Goal: Task Accomplishment & Management: Manage account settings

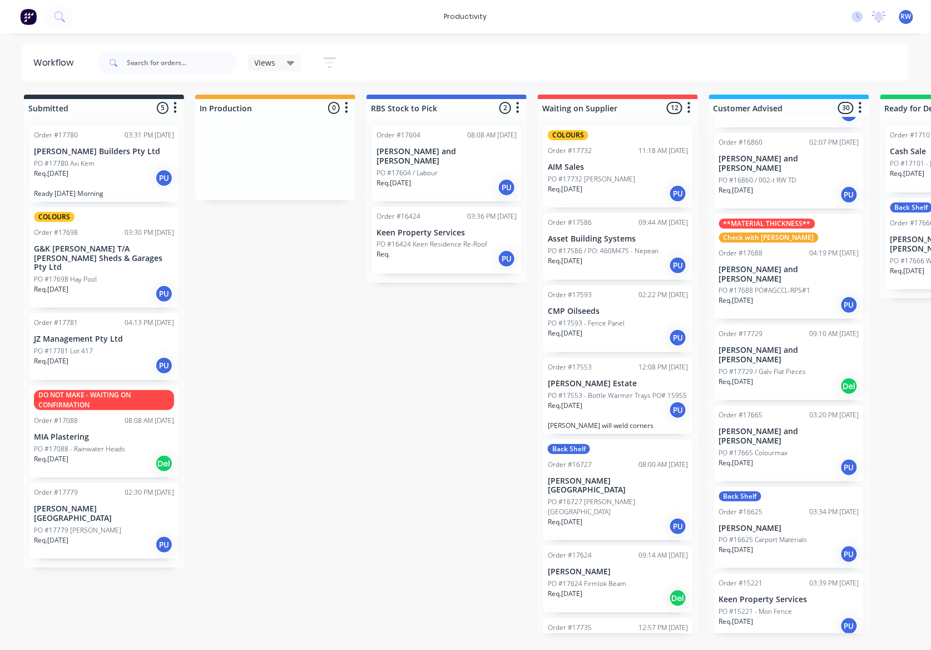
scroll to position [1768, 0]
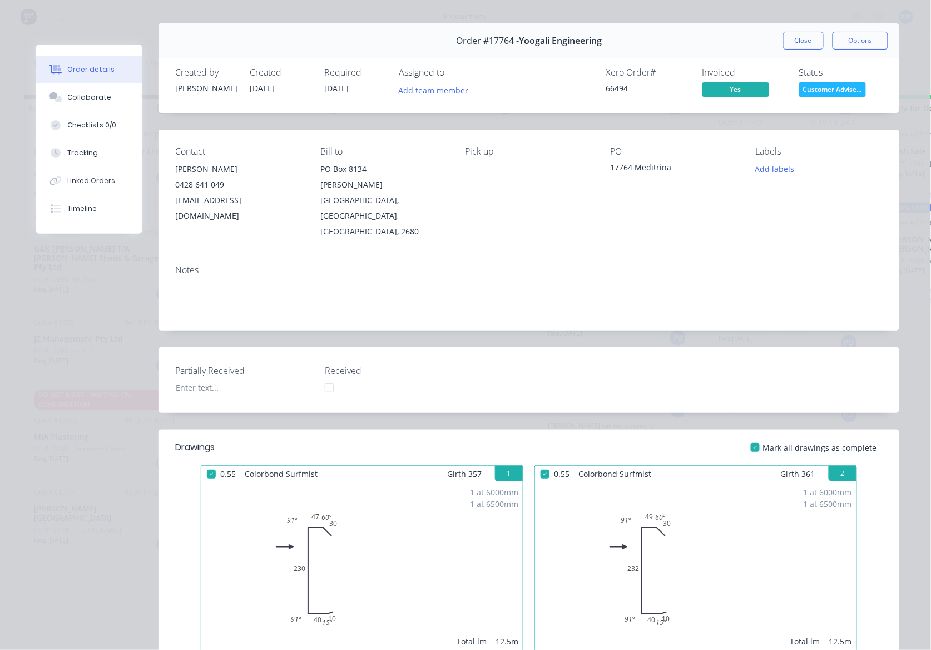
scroll to position [14, 0]
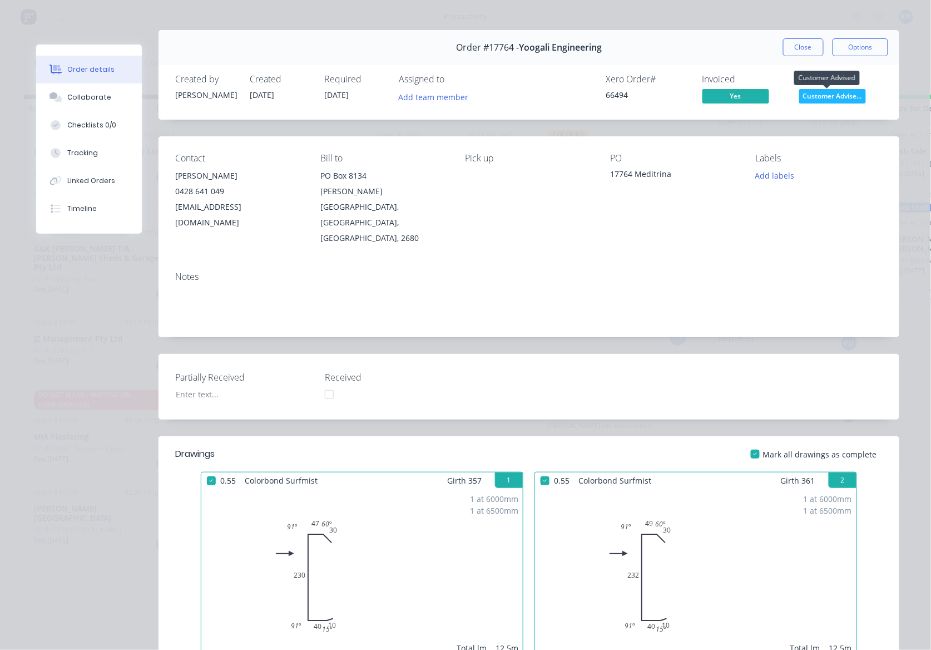
click at [819, 101] on span "Customer Advise..." at bounding box center [832, 96] width 67 height 14
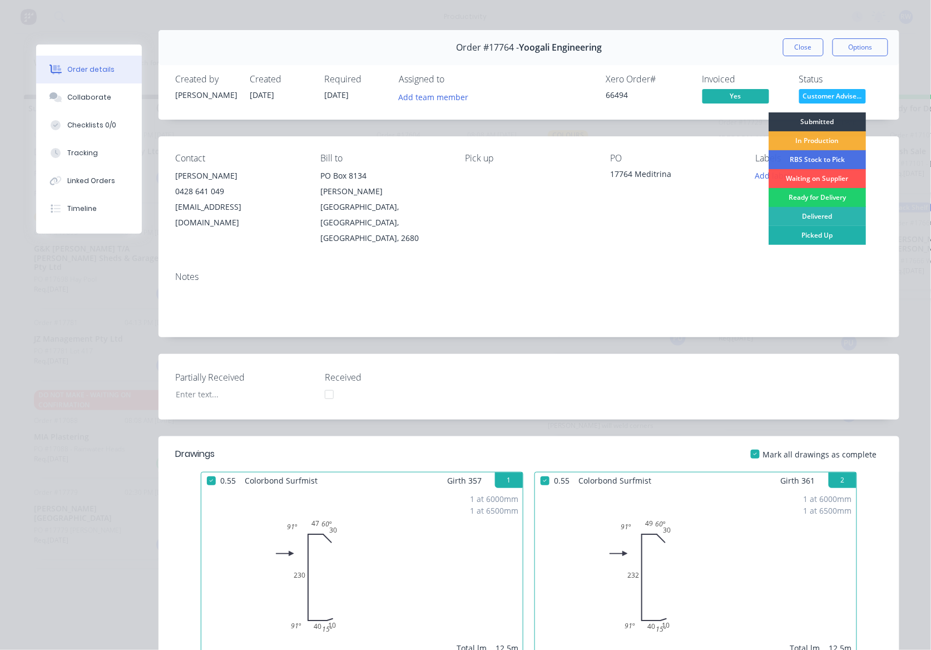
click at [823, 234] on div "Picked Up" at bounding box center [817, 235] width 97 height 19
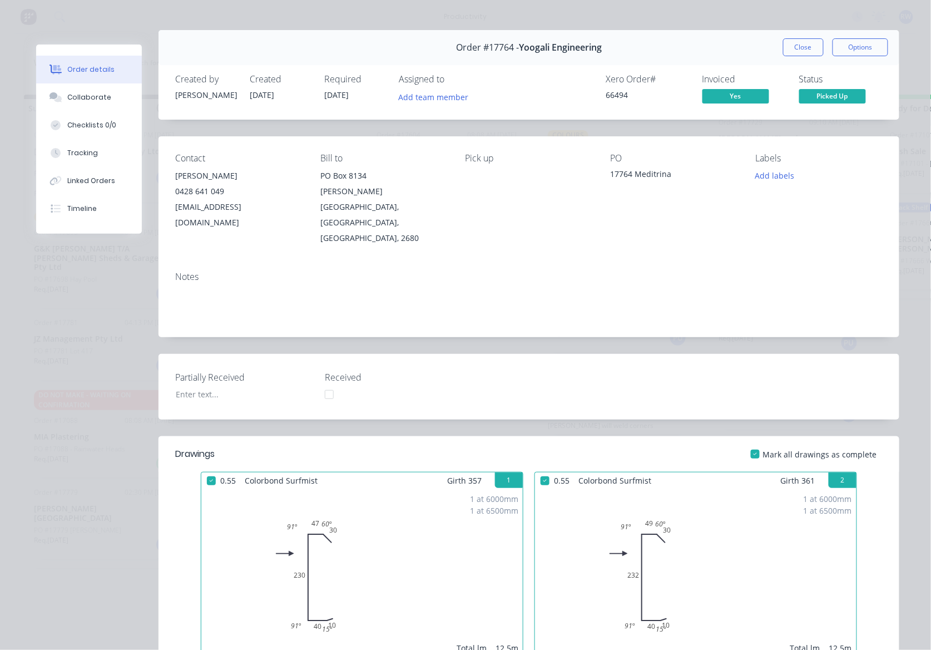
scroll to position [1696, 0]
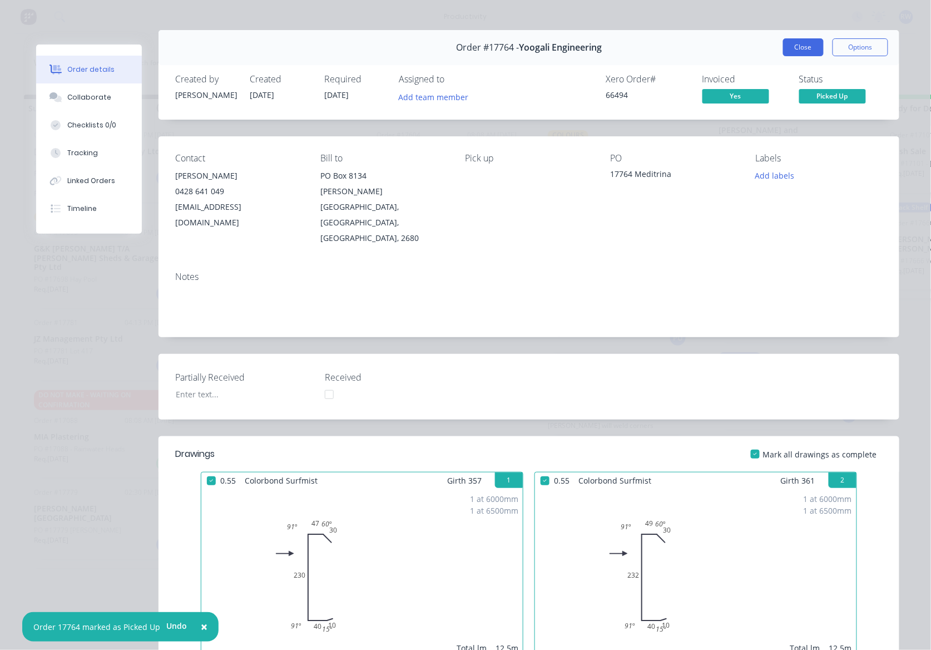
click at [804, 46] on button "Close" at bounding box center [803, 47] width 41 height 18
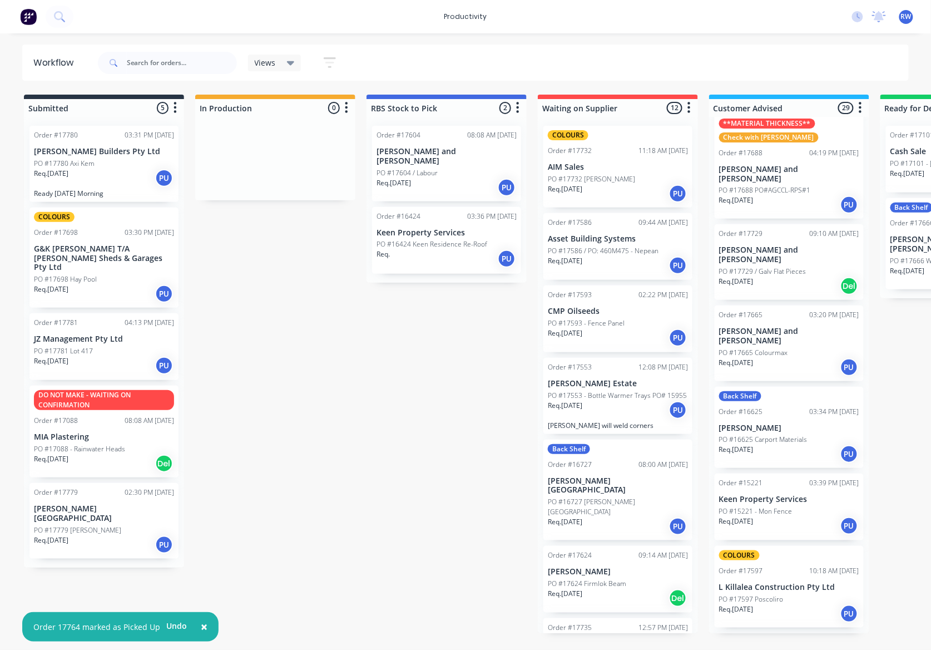
scroll to position [1622, 0]
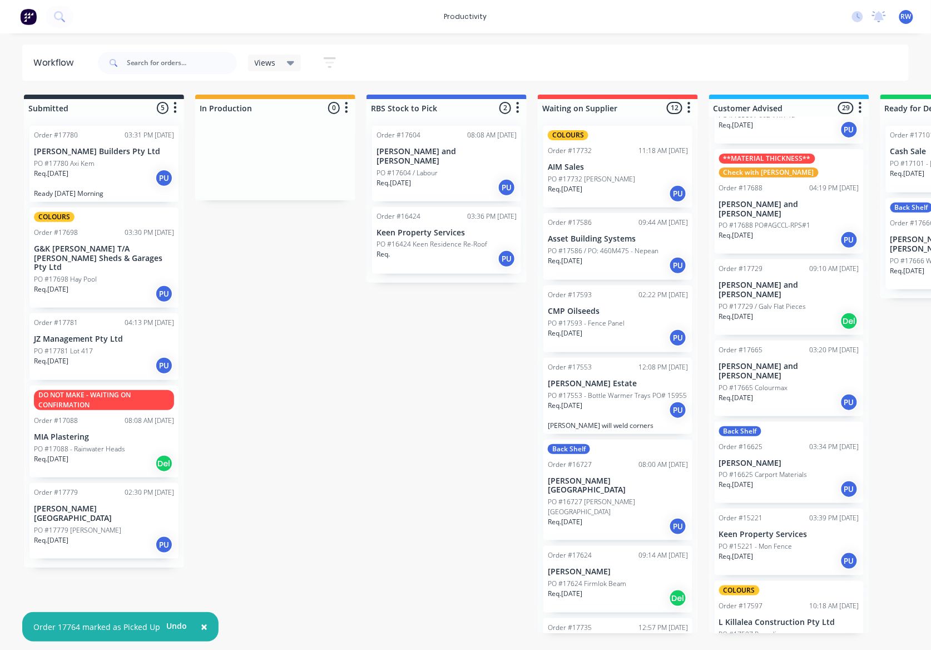
click at [103, 186] on div "Req. [DATE] PU" at bounding box center [104, 177] width 140 height 19
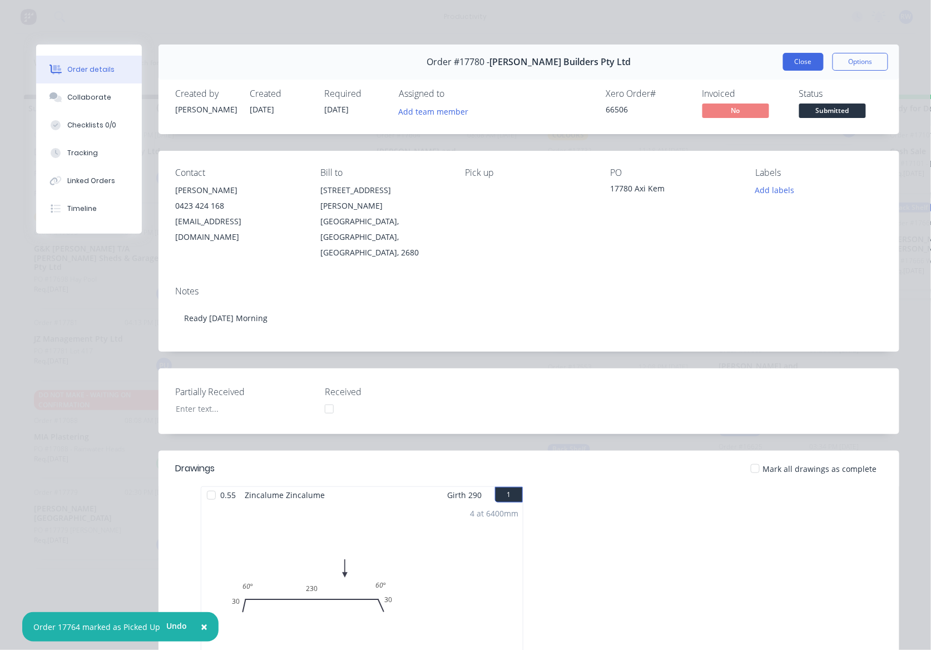
click at [800, 61] on button "Close" at bounding box center [803, 62] width 41 height 18
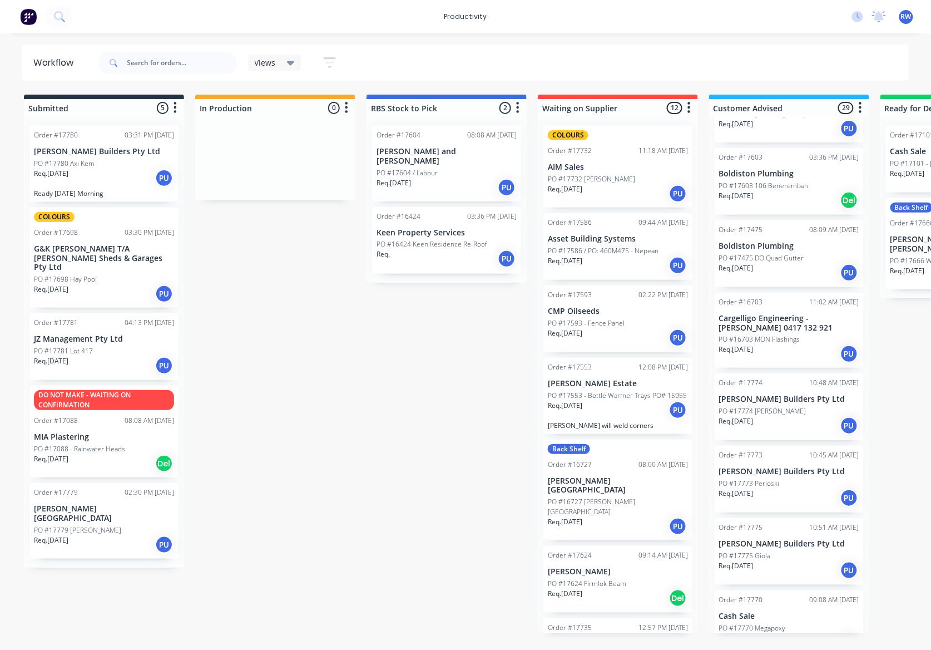
scroll to position [0, 0]
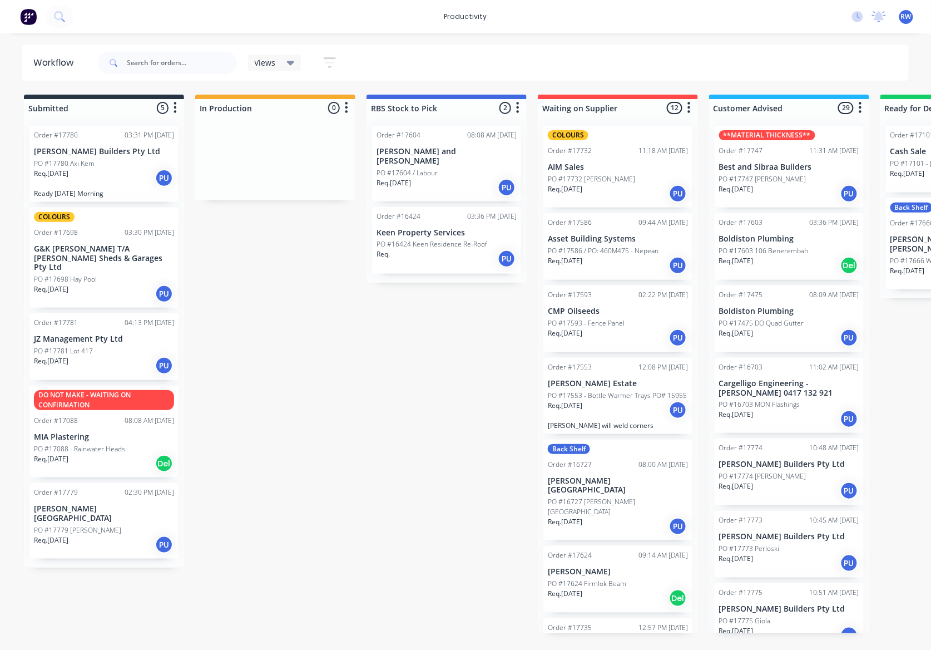
click at [772, 483] on div "Req. [DATE] PU" at bounding box center [789, 490] width 140 height 19
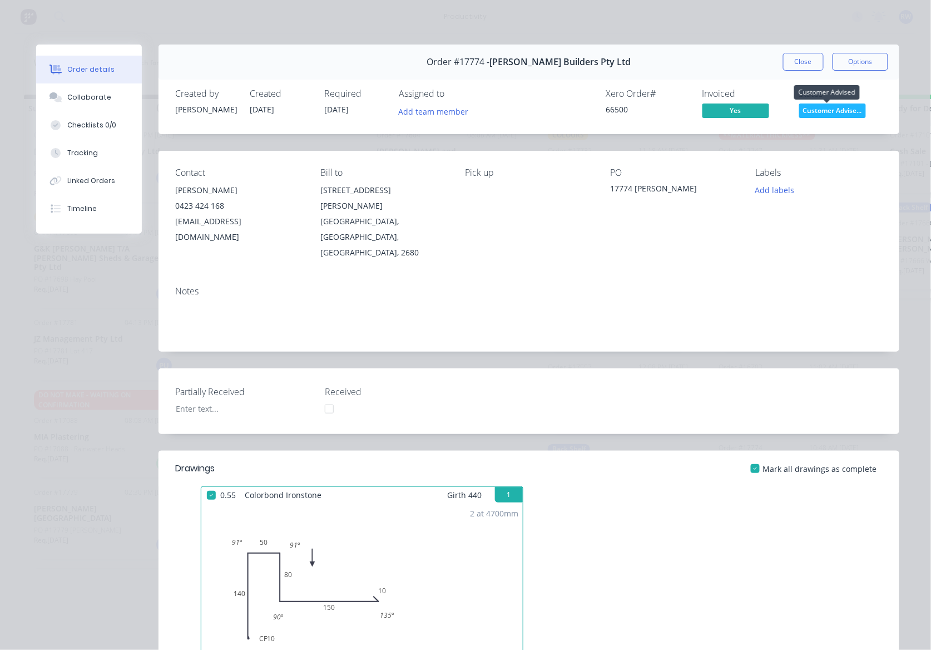
click at [837, 107] on span "Customer Advise..." at bounding box center [832, 110] width 67 height 14
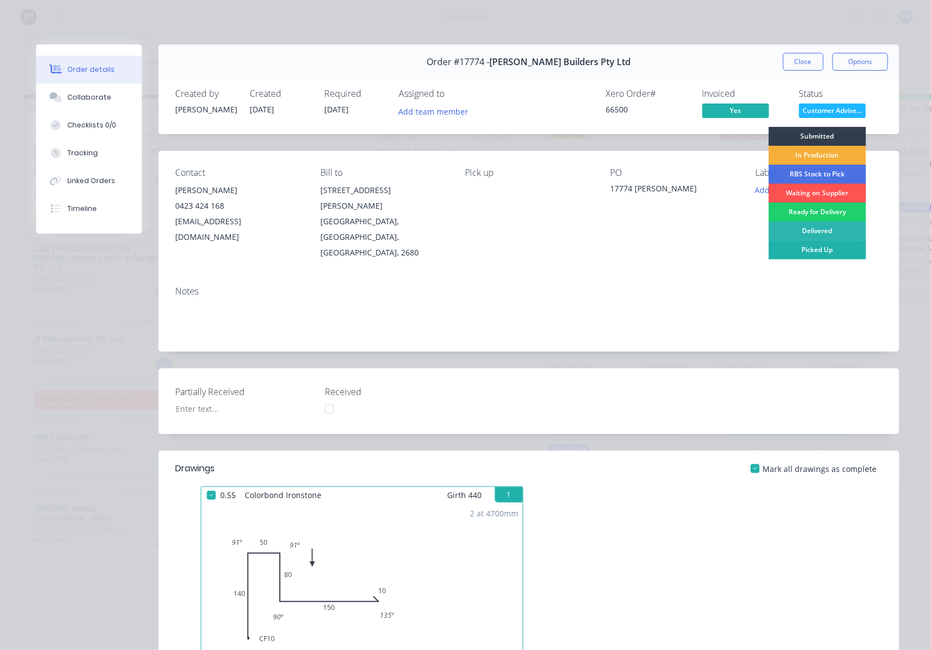
click at [814, 252] on div "Picked Up" at bounding box center [817, 249] width 97 height 19
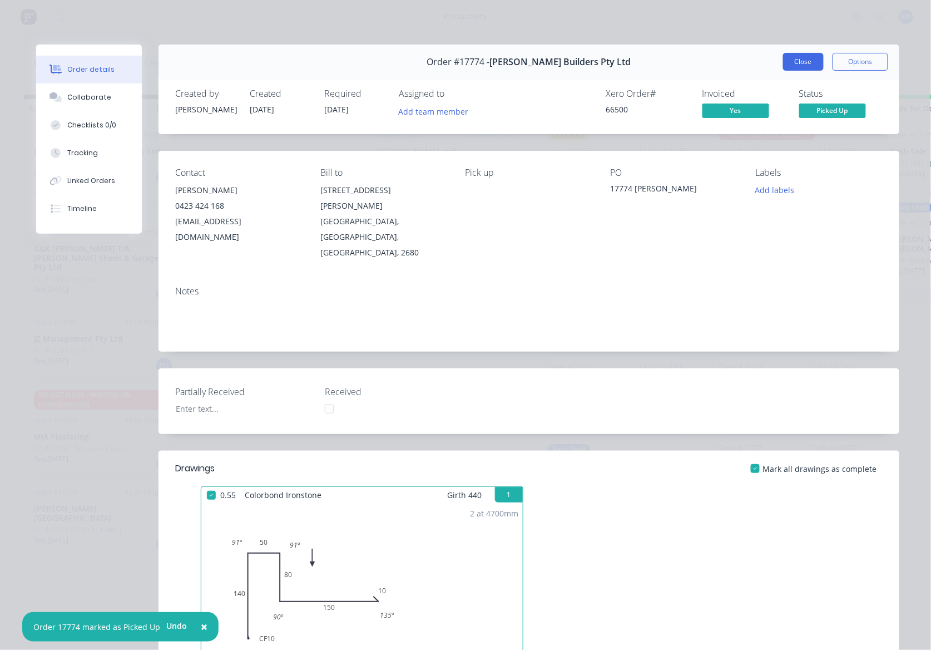
click at [783, 62] on button "Close" at bounding box center [803, 62] width 41 height 18
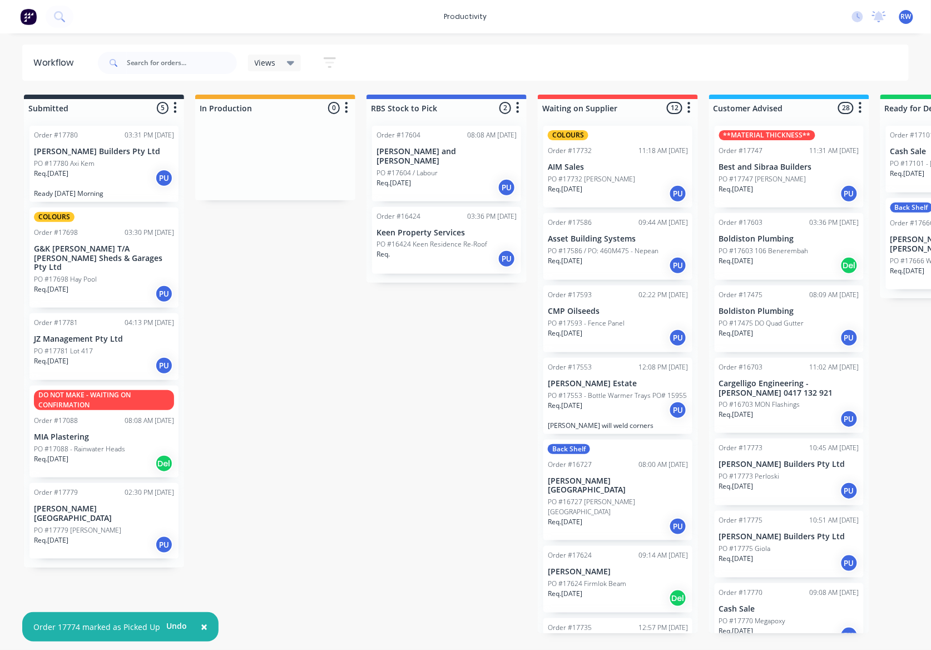
click at [771, 490] on div "Req. [DATE] PU" at bounding box center [789, 490] width 140 height 19
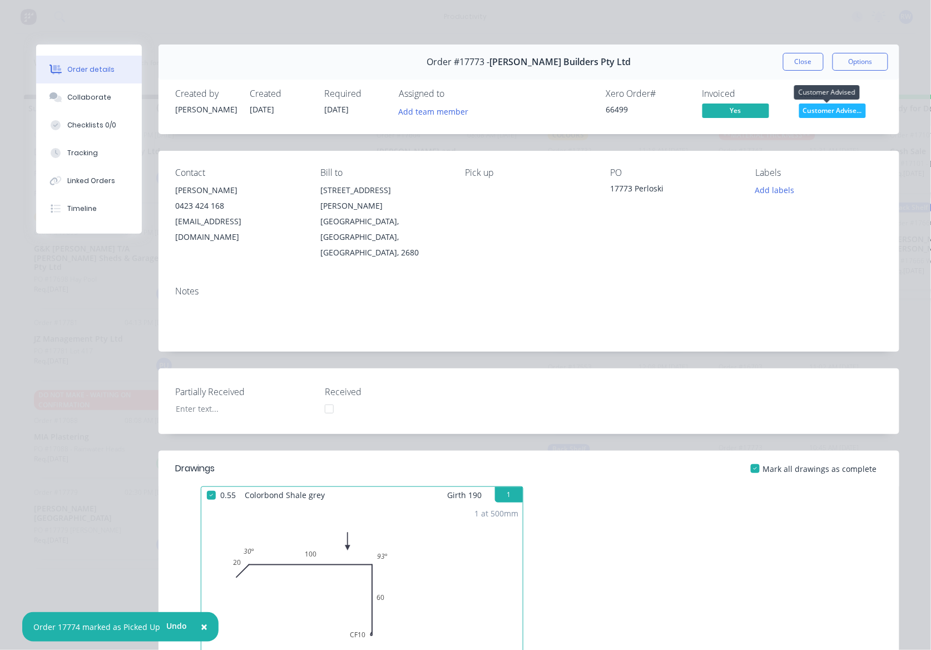
click at [804, 113] on span "Customer Advise..." at bounding box center [832, 110] width 67 height 14
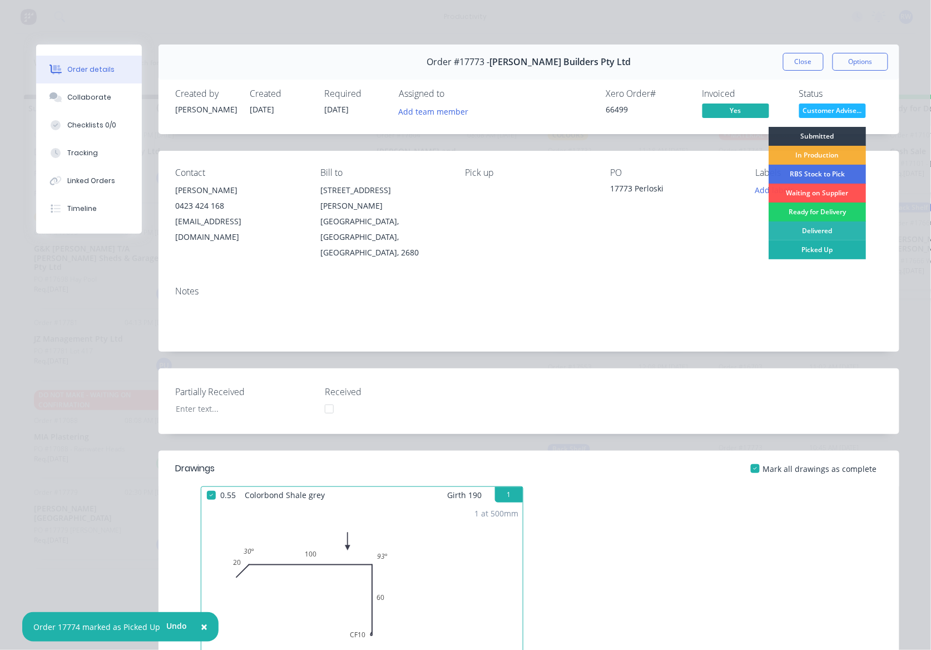
click at [806, 243] on div "Picked Up" at bounding box center [817, 249] width 97 height 19
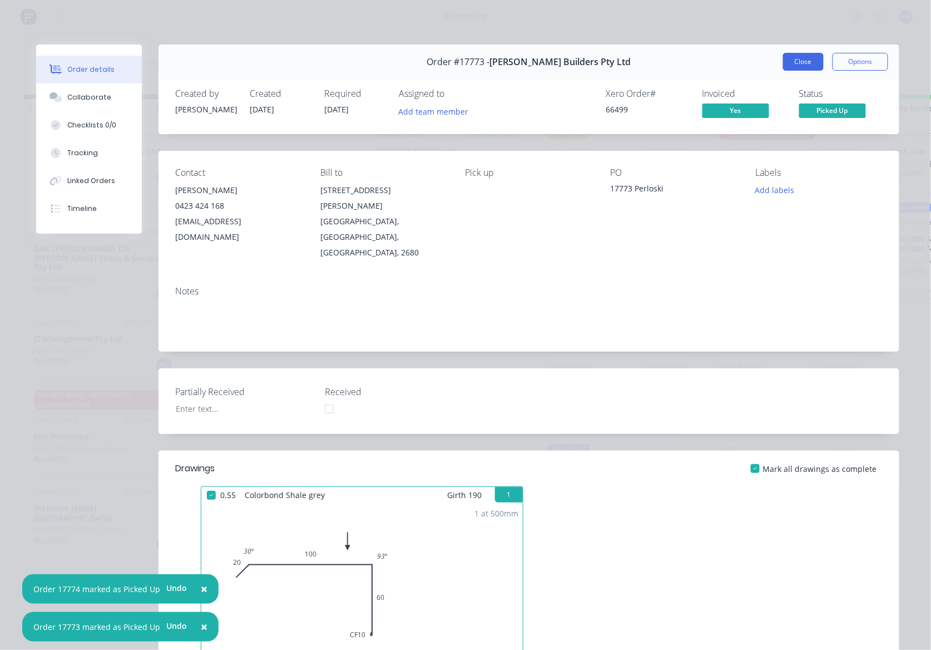
click at [806, 58] on button "Close" at bounding box center [803, 62] width 41 height 18
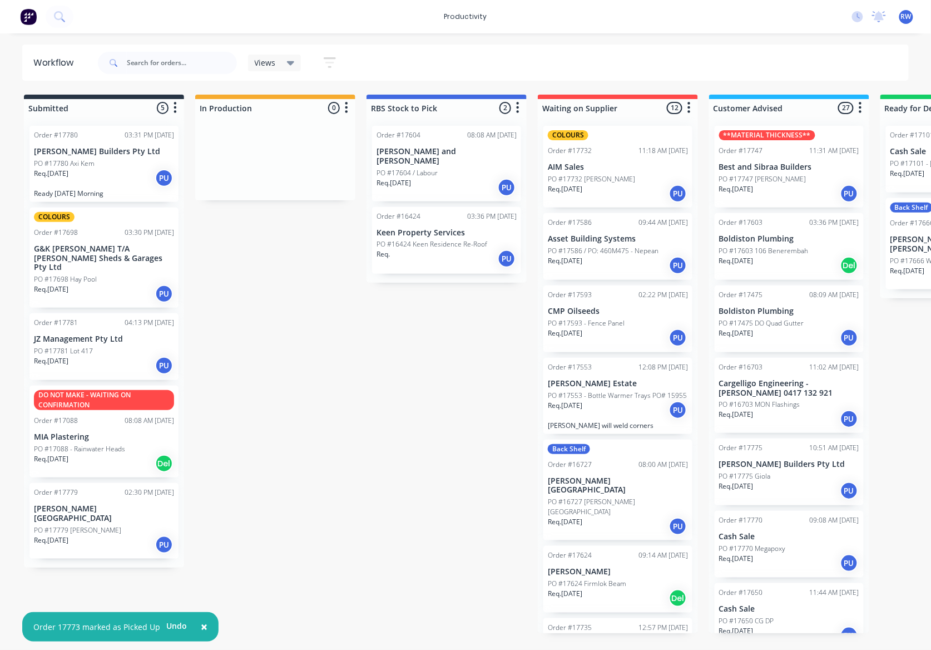
click at [775, 468] on p "[PERSON_NAME] Builders Pty Ltd" at bounding box center [789, 463] width 140 height 9
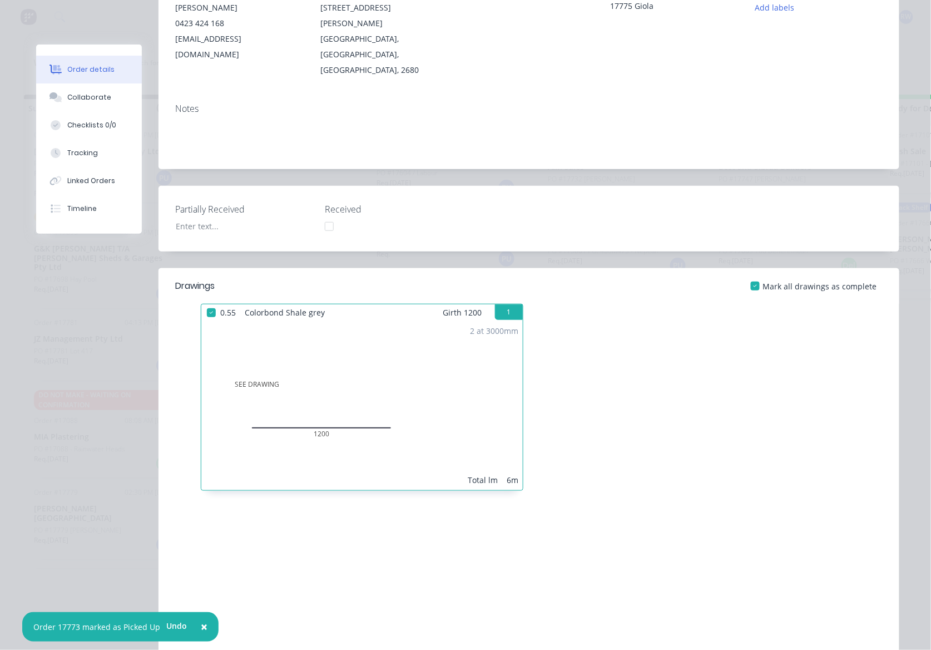
scroll to position [89, 0]
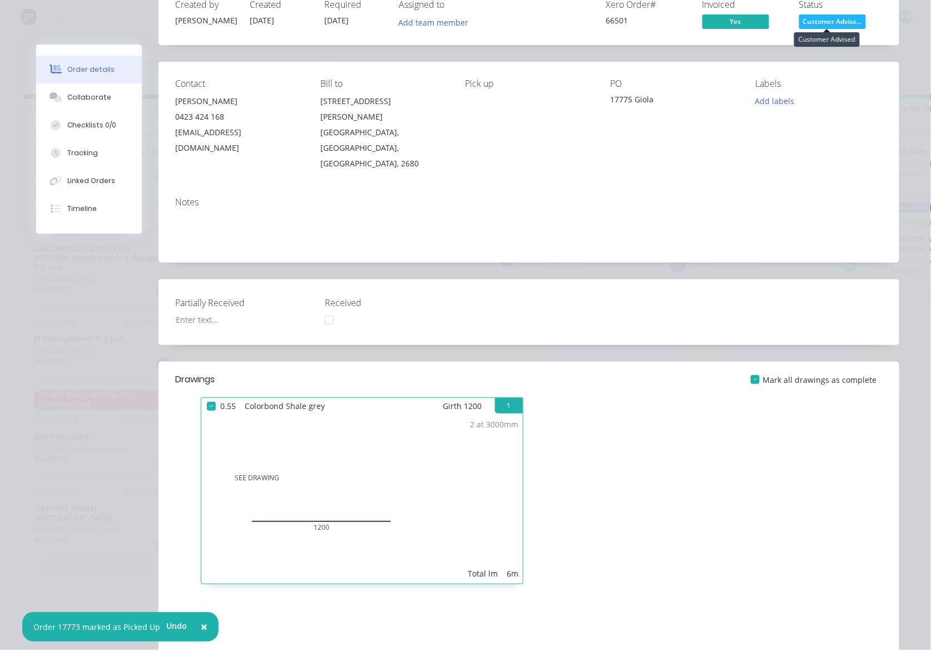
click at [819, 23] on span "Customer Advise..." at bounding box center [832, 21] width 67 height 14
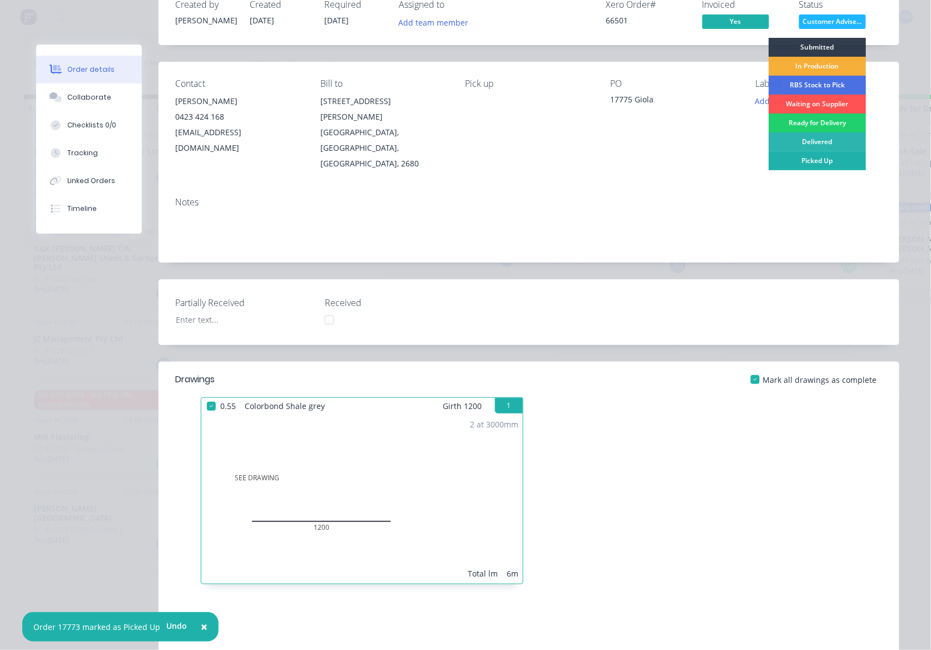
click at [819, 161] on div "Picked Up" at bounding box center [817, 160] width 97 height 19
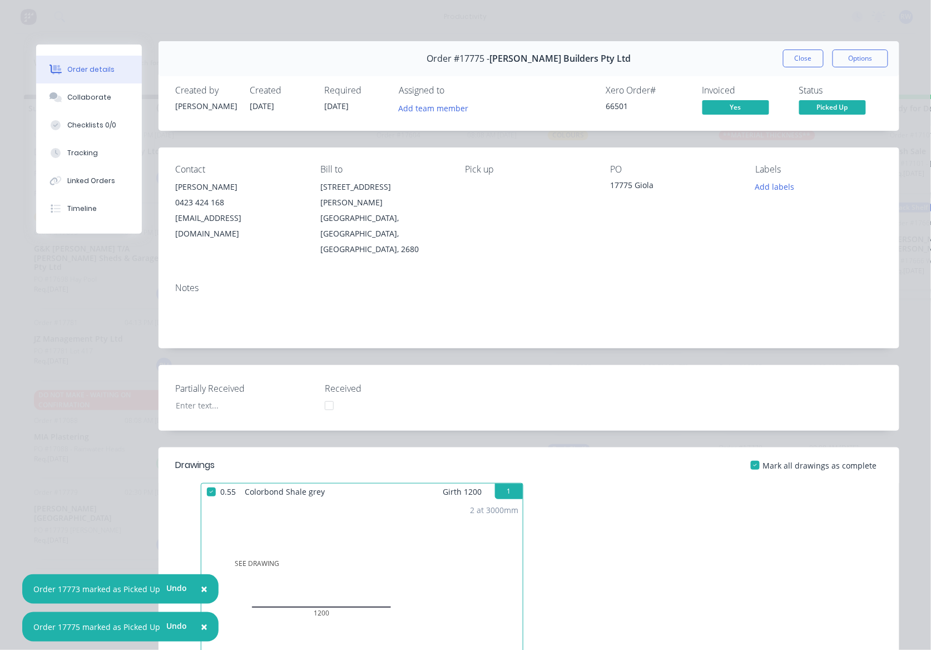
scroll to position [0, 0]
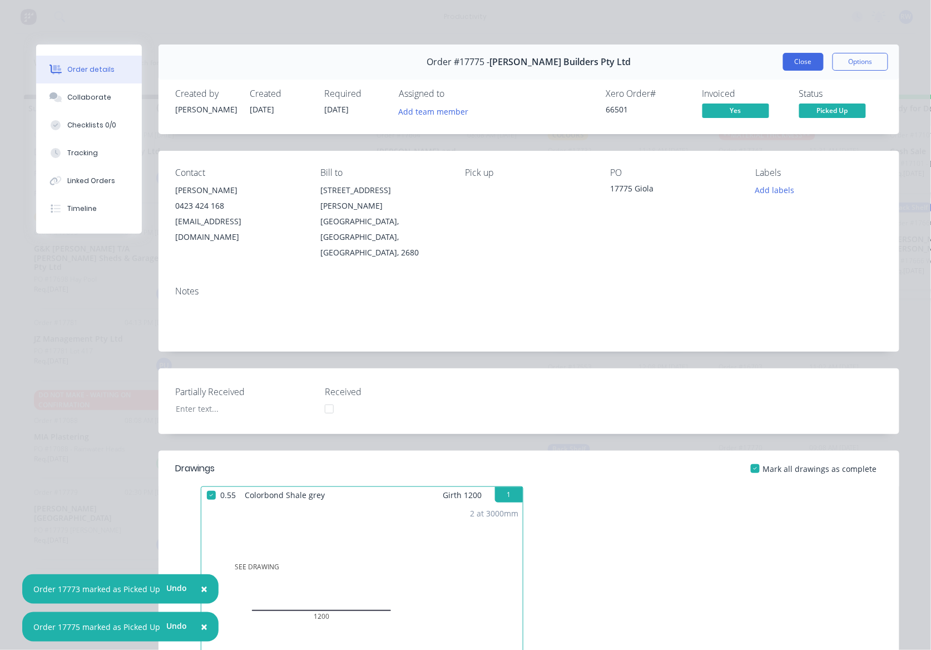
click at [788, 63] on button "Close" at bounding box center [803, 62] width 41 height 18
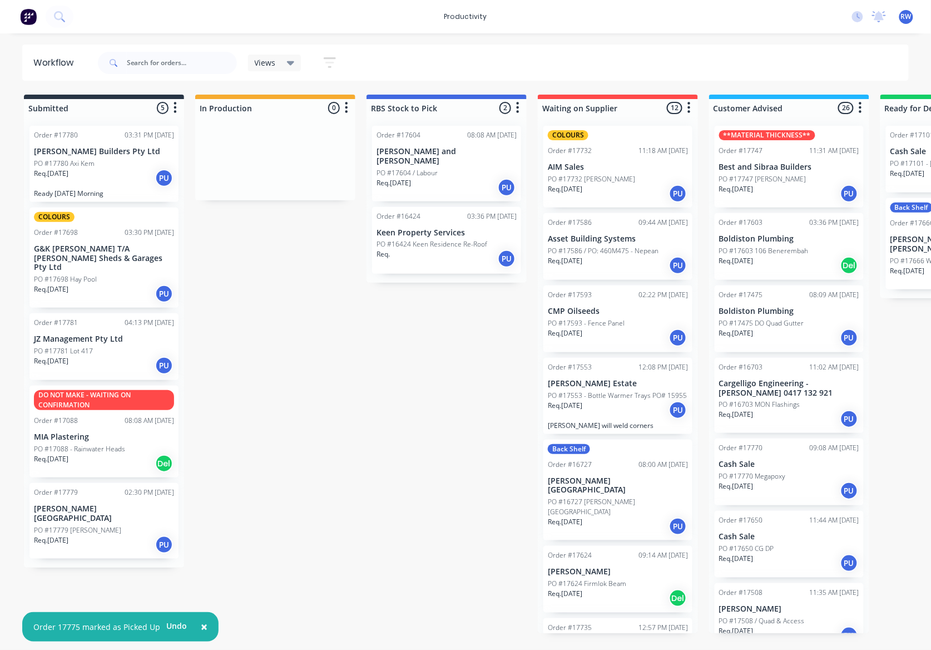
click at [775, 493] on div "Req. [DATE] PU" at bounding box center [789, 490] width 140 height 19
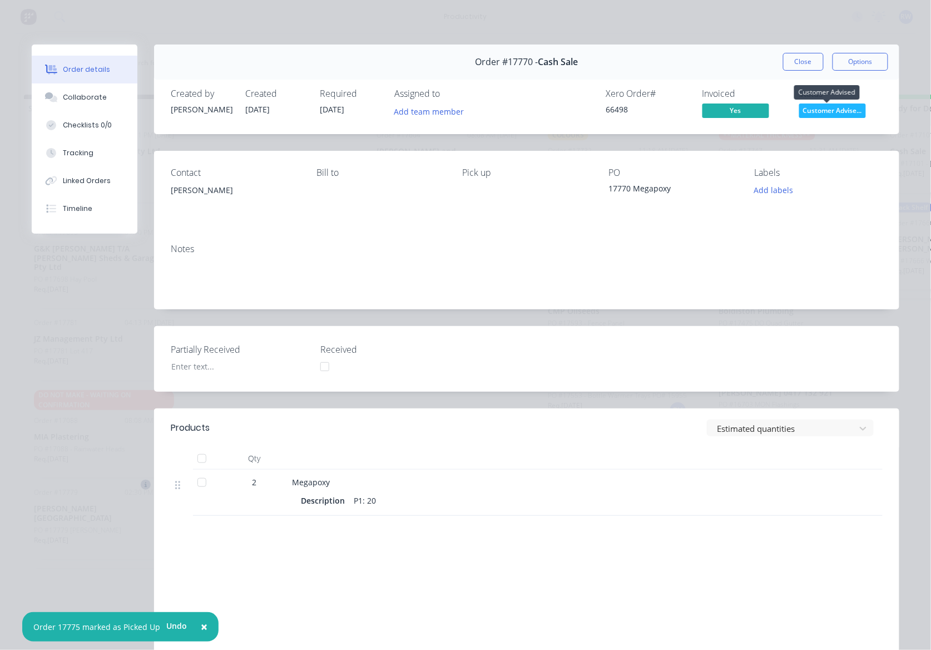
click at [811, 115] on span "Customer Advise..." at bounding box center [832, 110] width 67 height 14
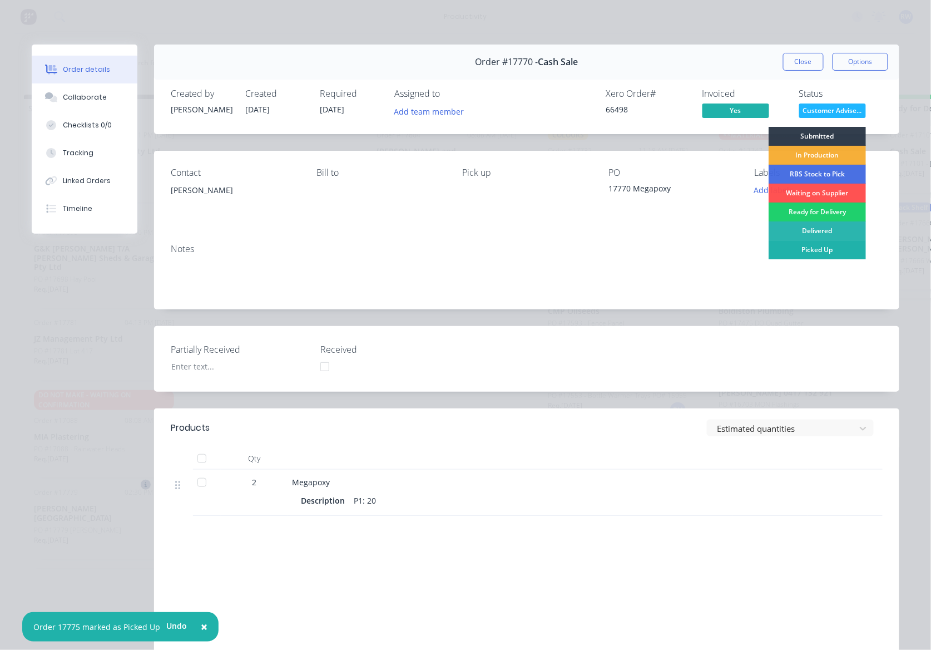
click at [817, 255] on div "Picked Up" at bounding box center [817, 249] width 97 height 19
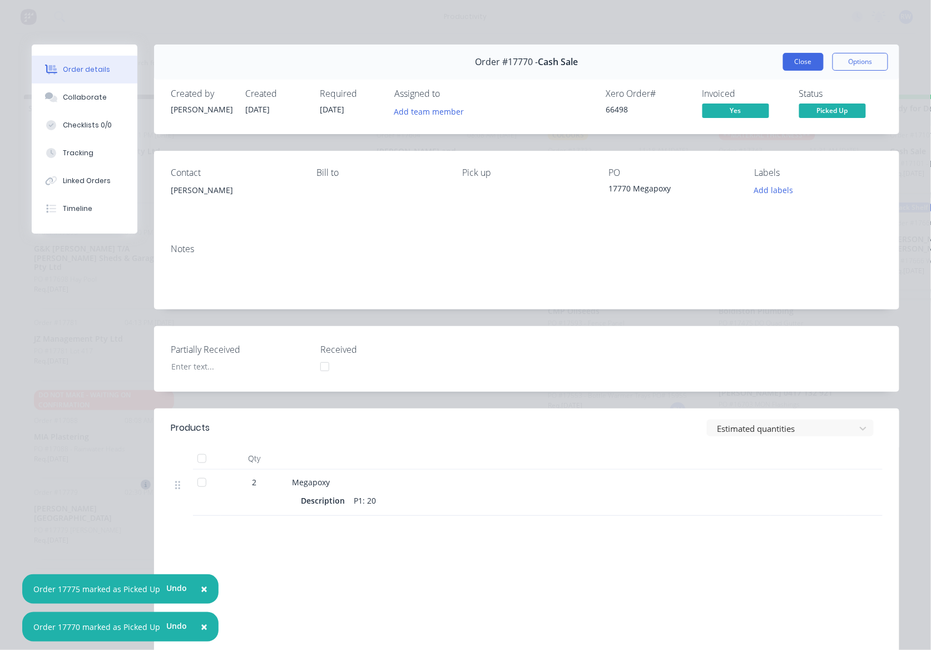
click at [804, 53] on button "Close" at bounding box center [803, 62] width 41 height 18
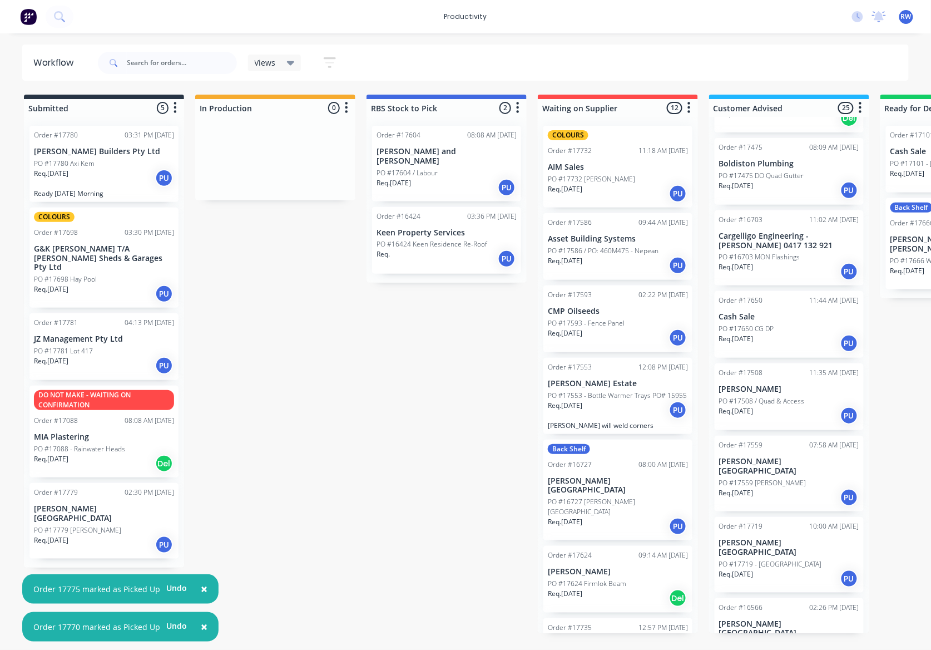
scroll to position [222, 0]
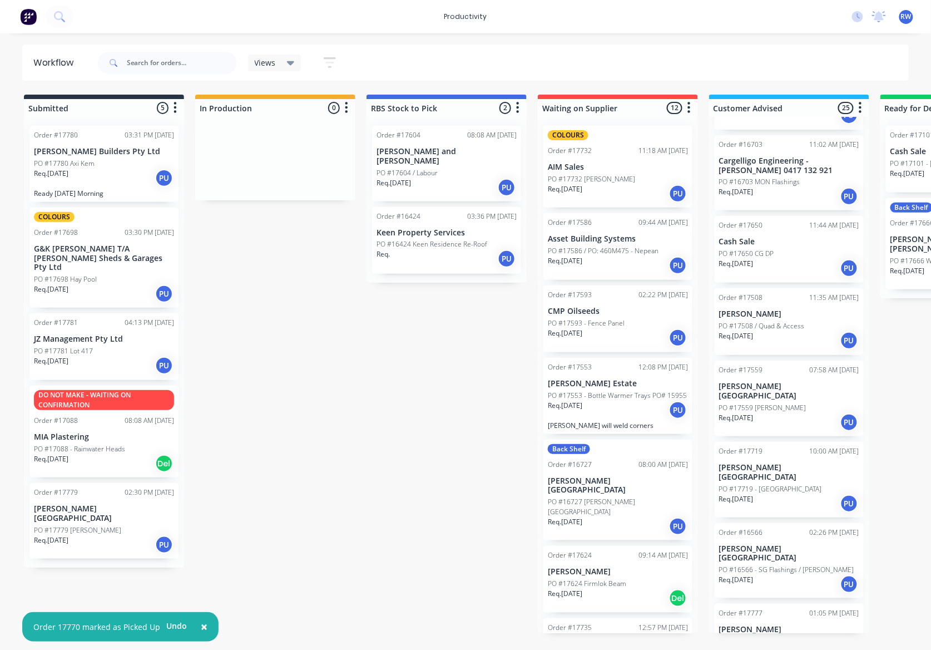
click at [772, 484] on p "PO #17719 - [GEOGRAPHIC_DATA]" at bounding box center [770, 489] width 103 height 10
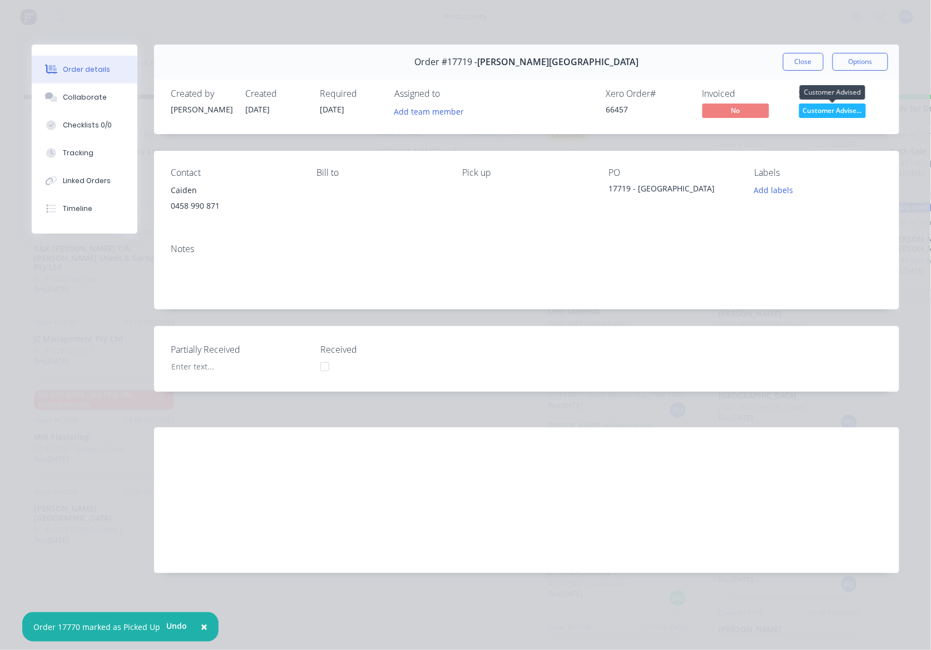
click at [825, 107] on span "Customer Advise..." at bounding box center [832, 110] width 67 height 14
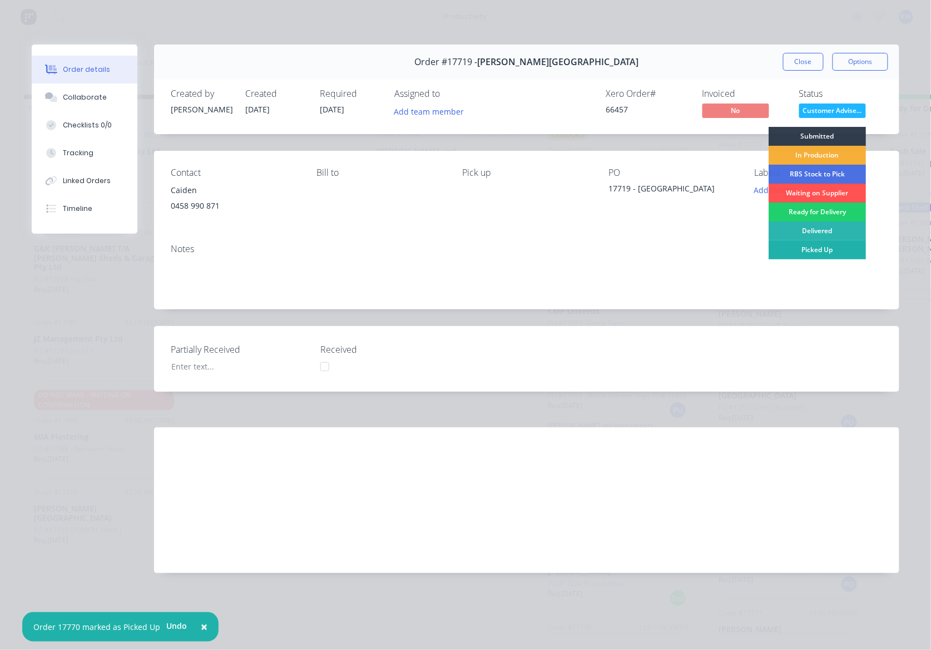
click at [834, 248] on div "Picked Up" at bounding box center [817, 249] width 97 height 19
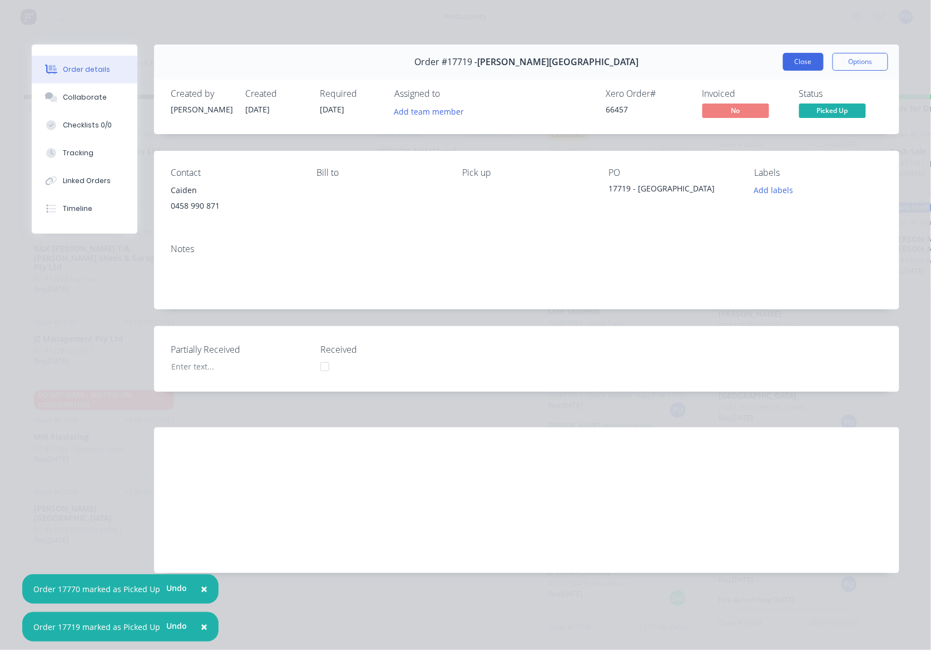
click at [805, 56] on button "Close" at bounding box center [803, 62] width 41 height 18
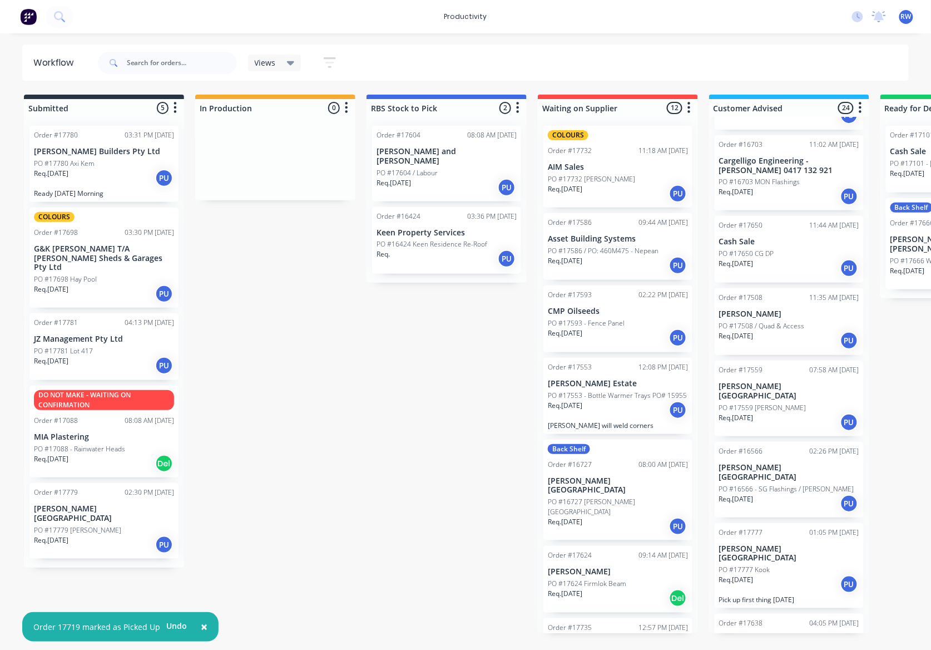
click at [783, 574] on div "Req. [DATE] PU" at bounding box center [789, 583] width 140 height 19
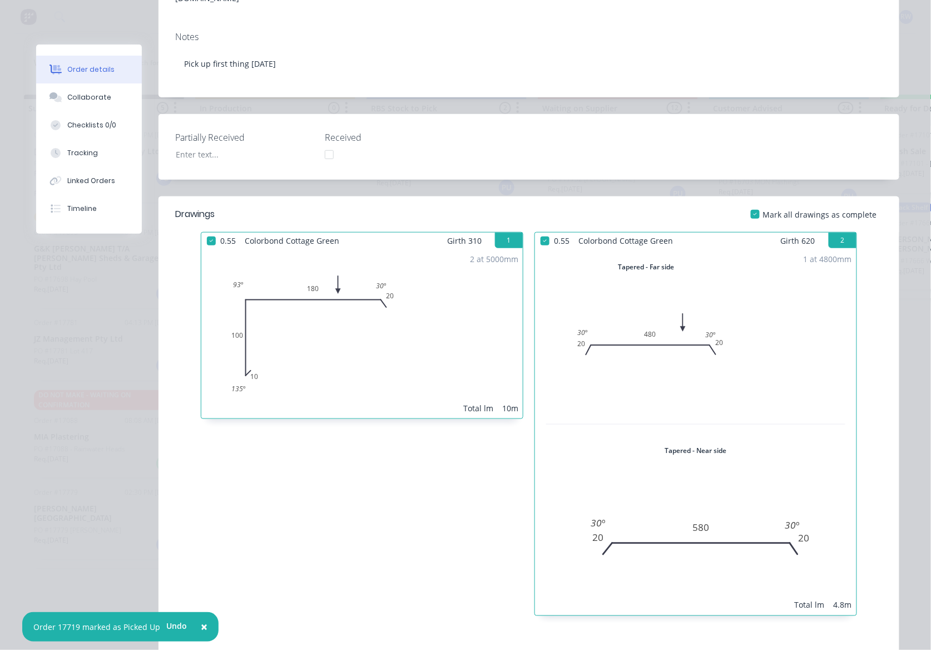
scroll to position [0, 0]
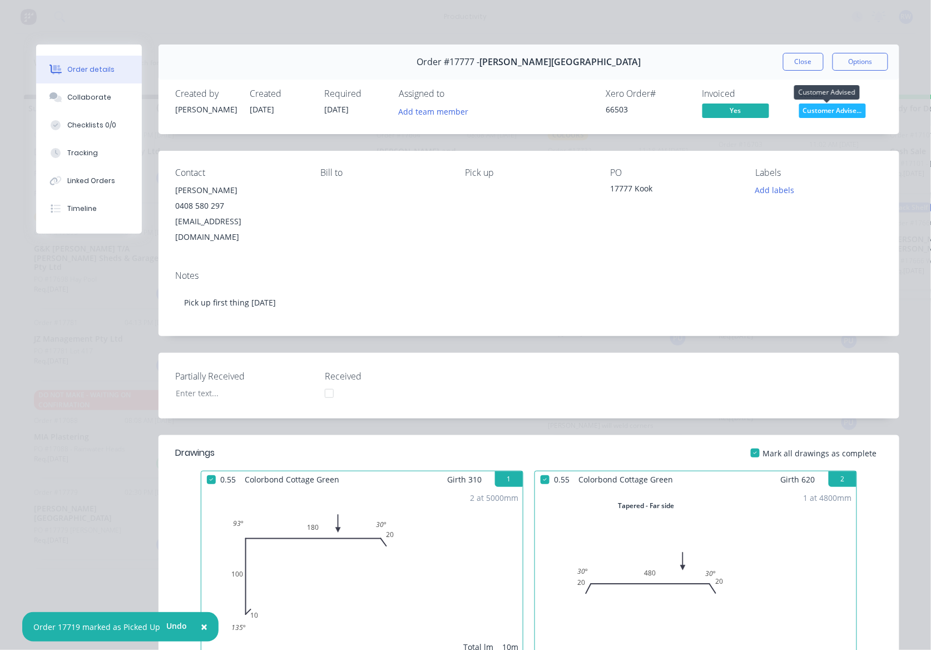
click at [817, 113] on span "Customer Advise..." at bounding box center [832, 110] width 67 height 14
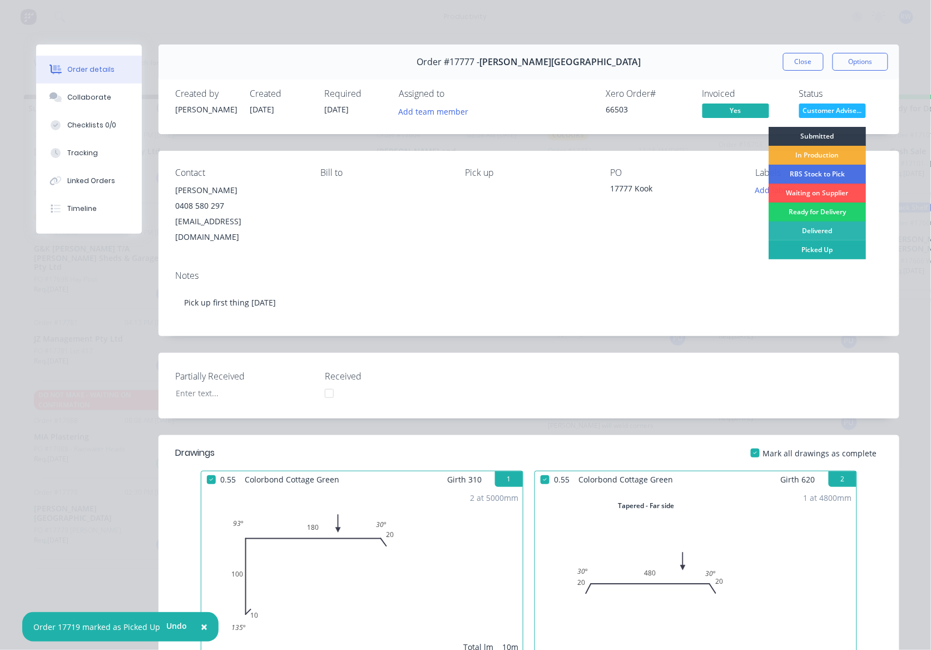
click at [821, 254] on div "Picked Up" at bounding box center [817, 249] width 97 height 19
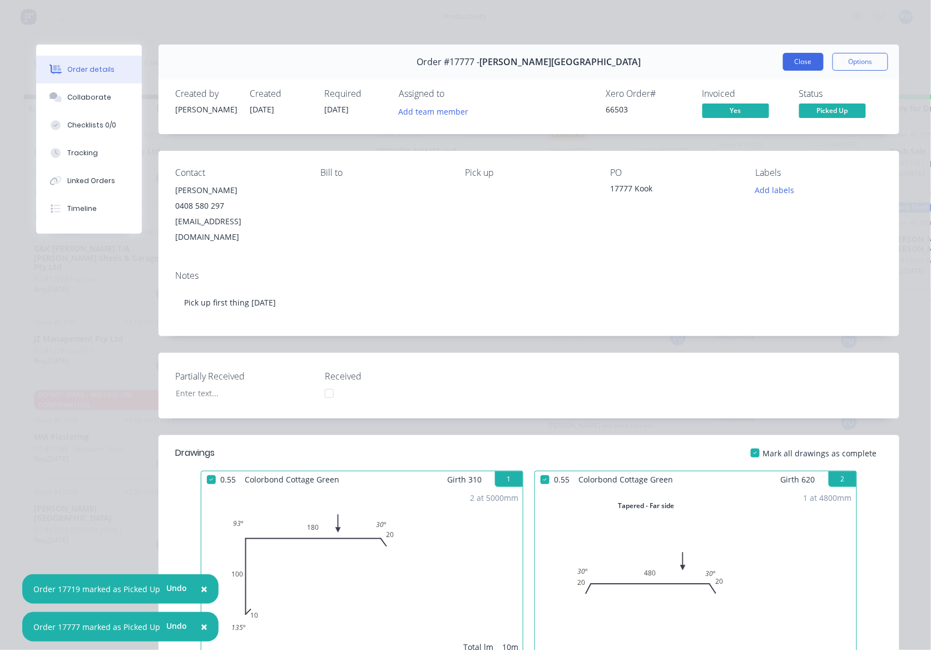
click at [796, 61] on button "Close" at bounding box center [803, 62] width 41 height 18
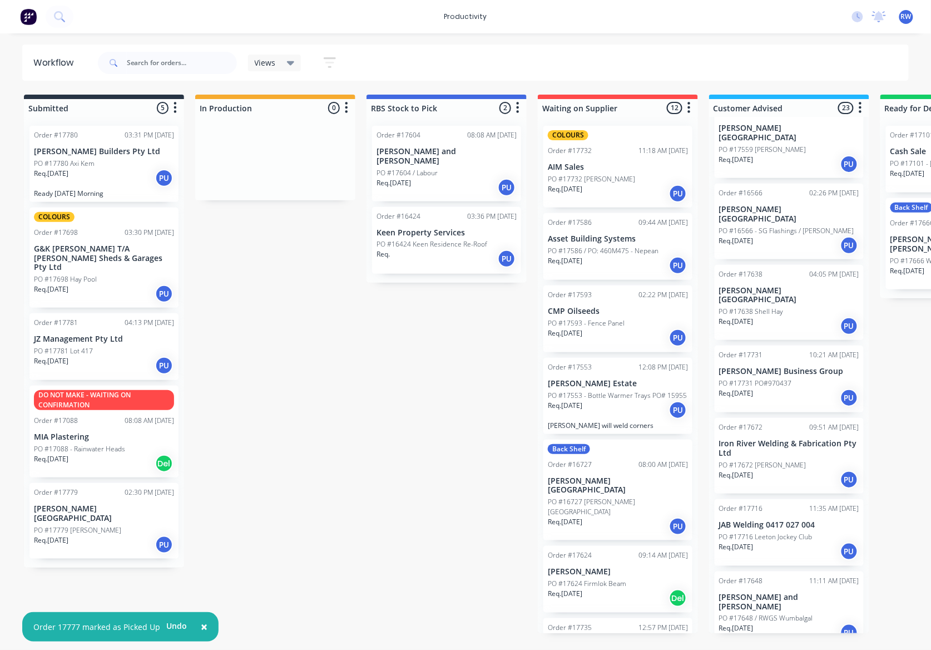
scroll to position [445, 0]
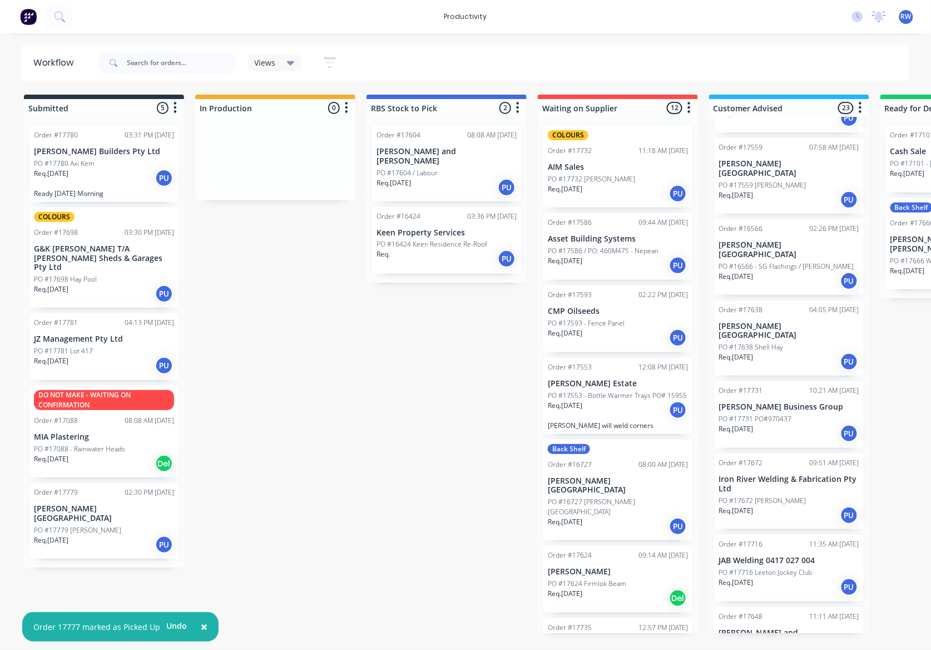
click at [777, 342] on p "PO #17638 Shell Hay" at bounding box center [751, 347] width 65 height 10
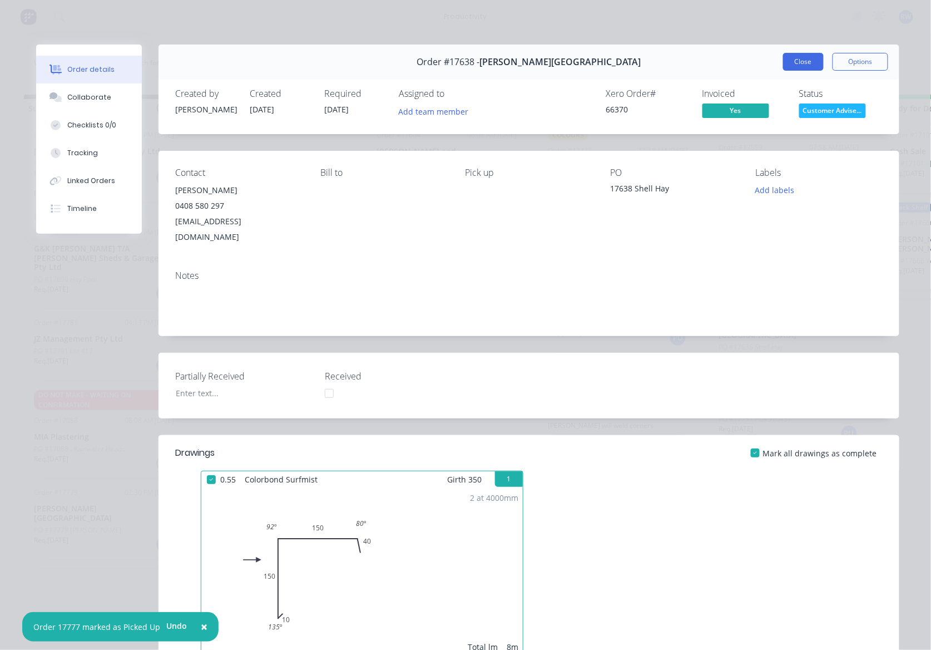
click at [806, 63] on button "Close" at bounding box center [803, 62] width 41 height 18
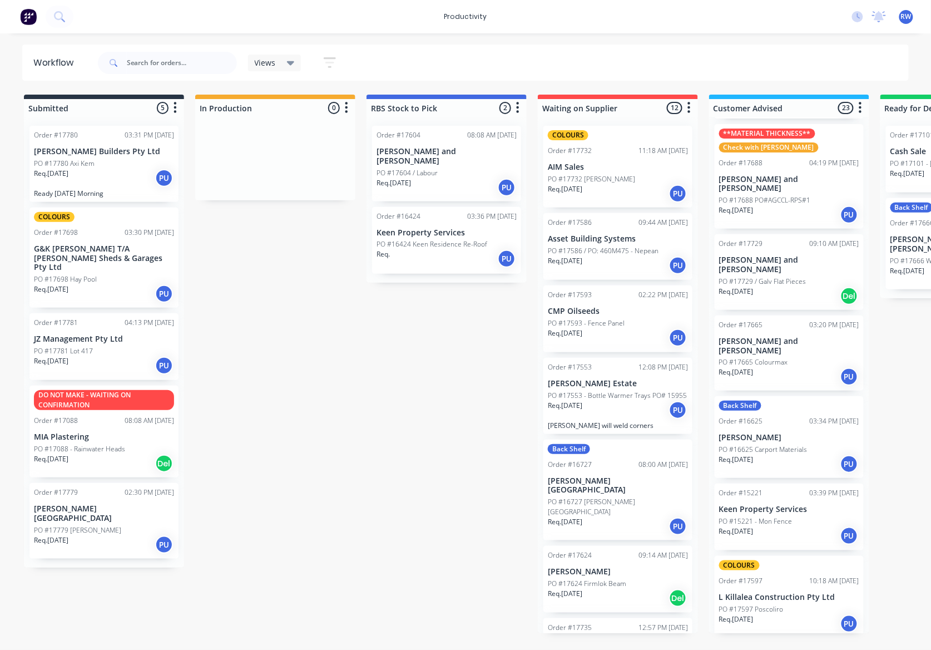
scroll to position [1253, 0]
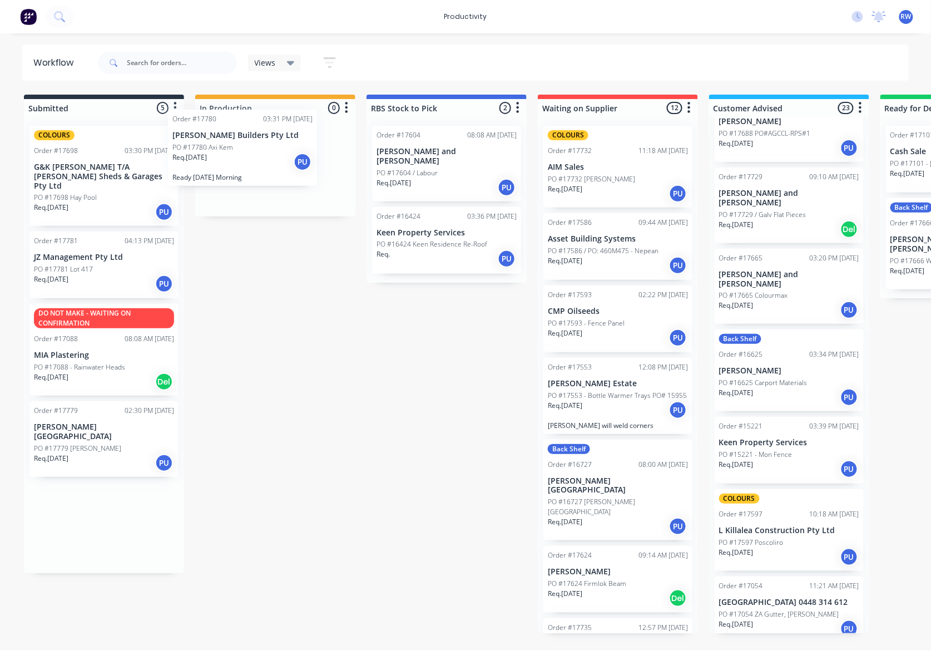
drag, startPoint x: 81, startPoint y: 167, endPoint x: 241, endPoint y: 152, distance: 161.5
click at [241, 152] on div "Submitted 5 Sort By Created date Required date Order number Customer name Most …" at bounding box center [677, 364] width 1371 height 538
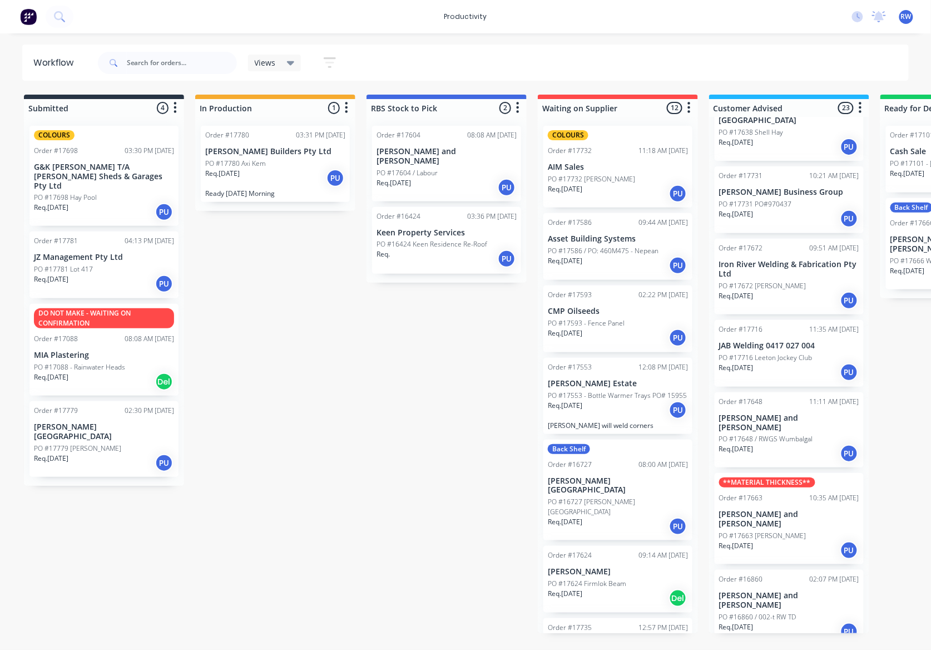
scroll to position [512, 0]
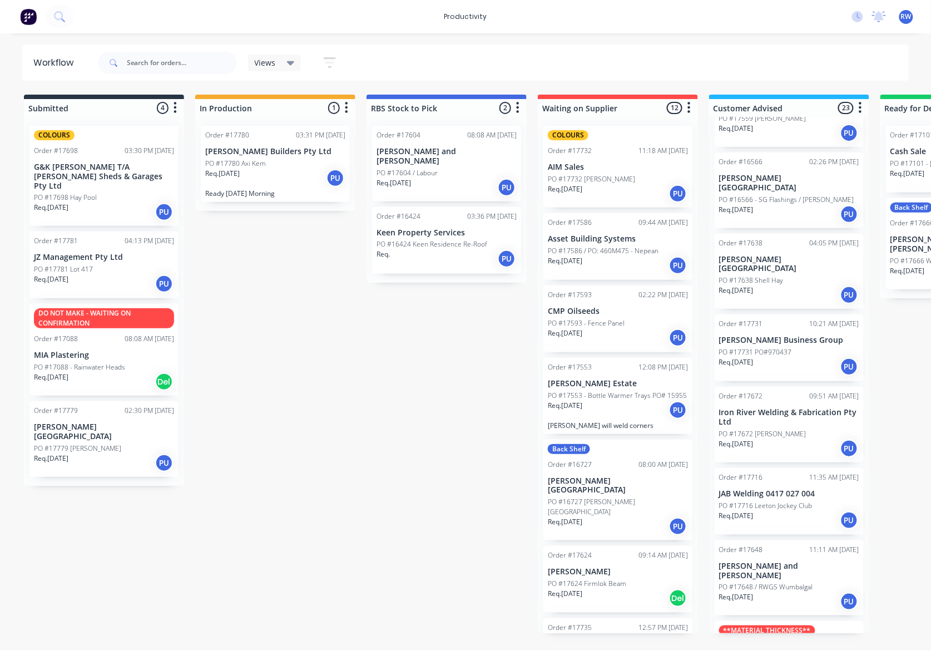
click at [748, 335] on p "[PERSON_NAME] Business Group" at bounding box center [789, 339] width 140 height 9
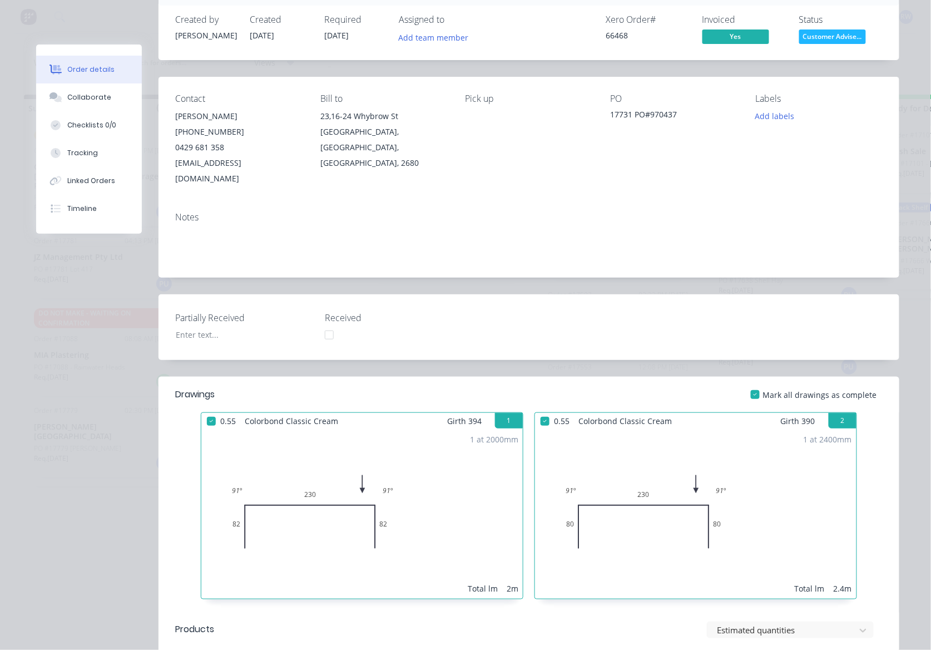
scroll to position [0, 0]
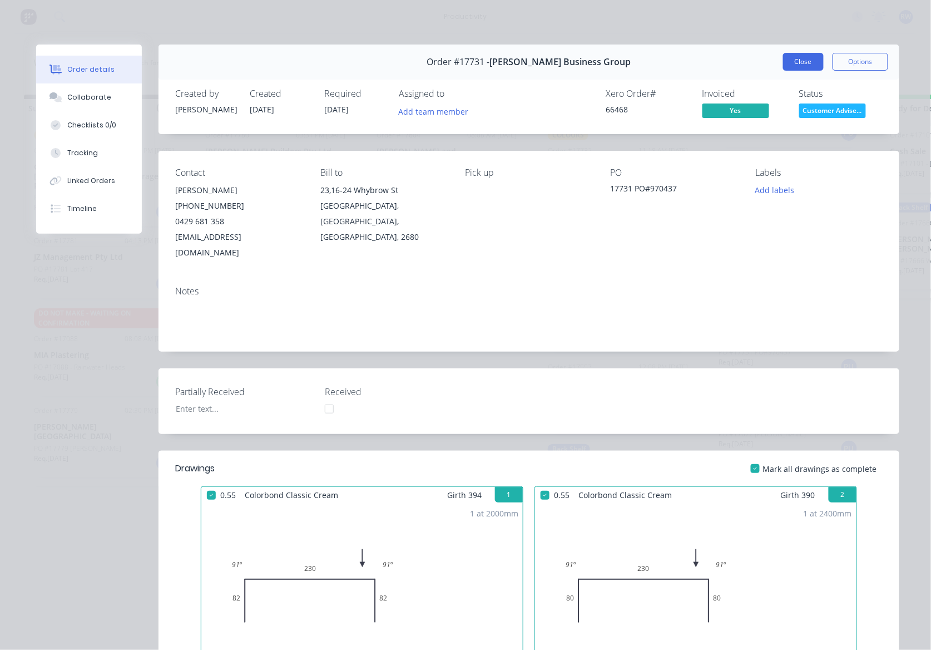
click at [808, 60] on button "Close" at bounding box center [803, 62] width 41 height 18
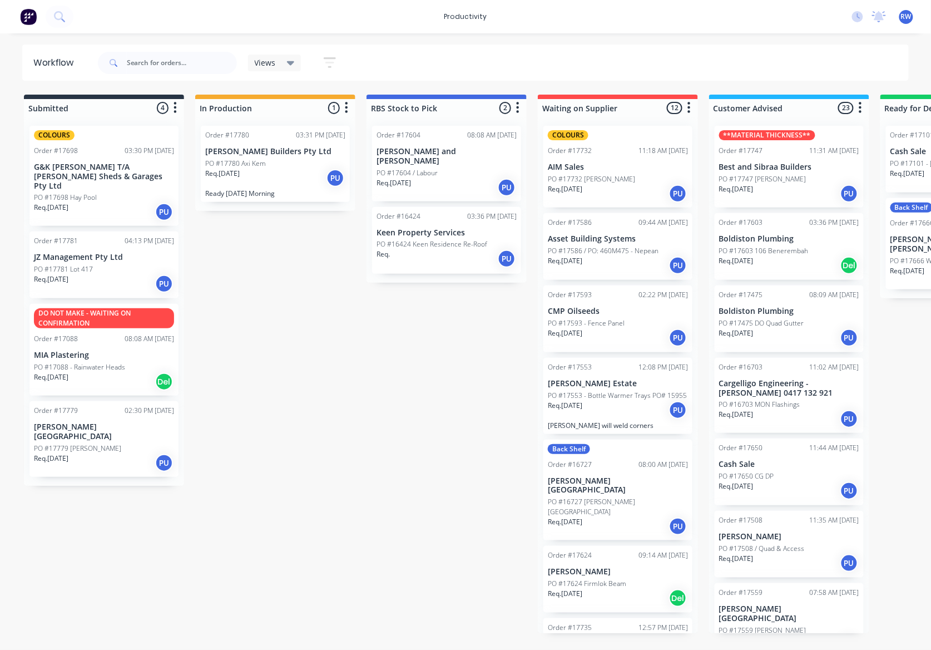
click at [797, 198] on div "Req. [DATE] PU" at bounding box center [789, 193] width 140 height 19
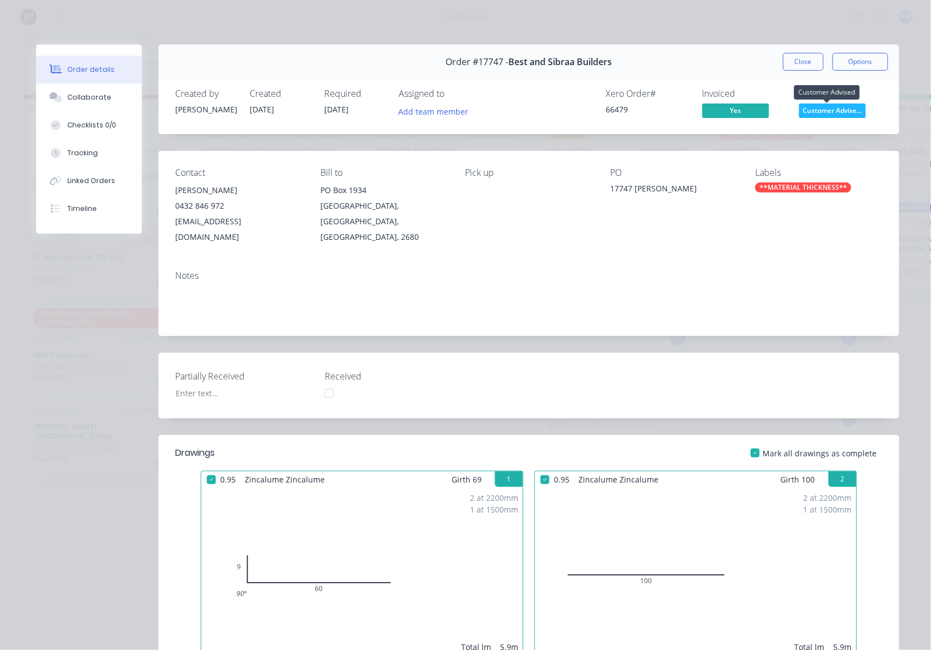
click at [813, 111] on span "Customer Advise..." at bounding box center [832, 110] width 67 height 14
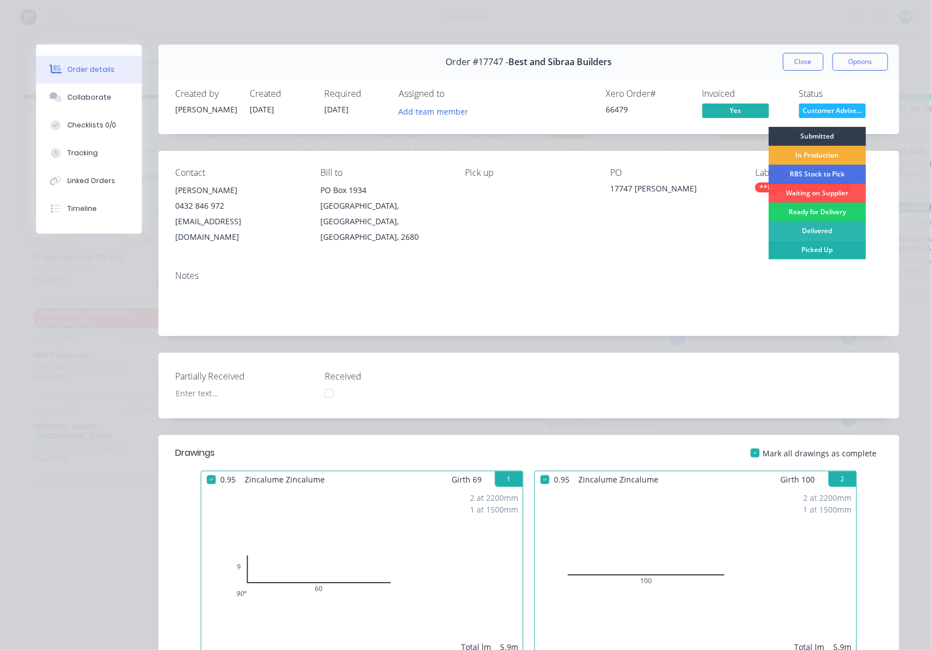
click at [816, 247] on div "Picked Up" at bounding box center [817, 249] width 97 height 19
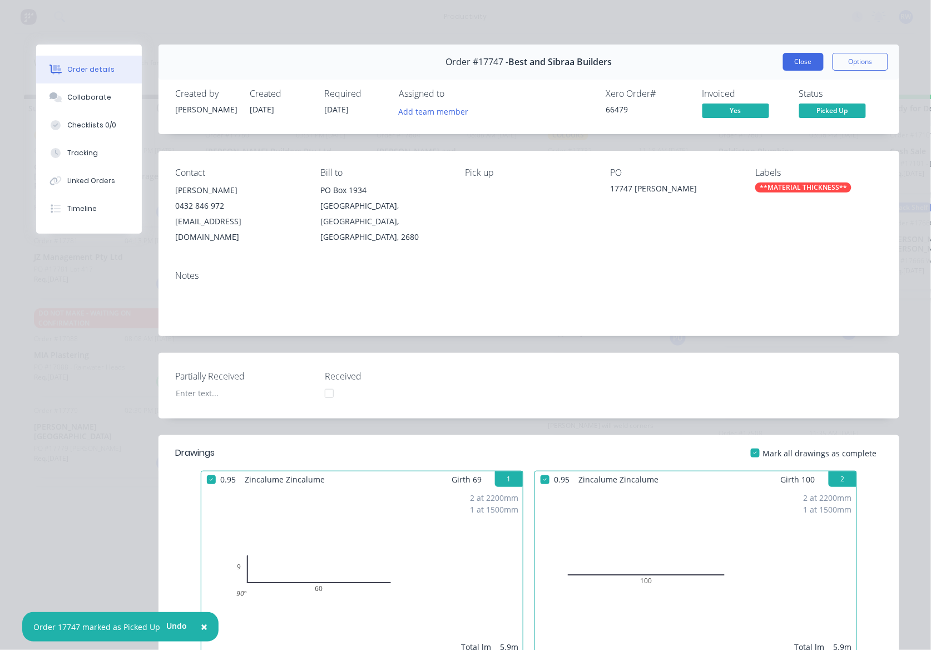
click at [792, 61] on button "Close" at bounding box center [803, 62] width 41 height 18
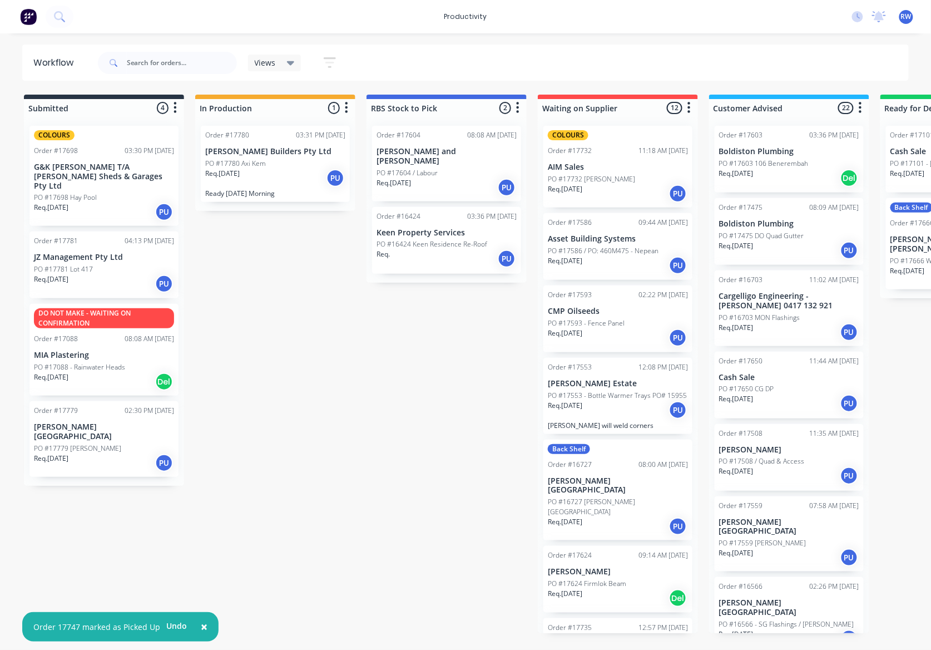
click at [95, 282] on div "Req. [DATE] PU" at bounding box center [104, 283] width 140 height 19
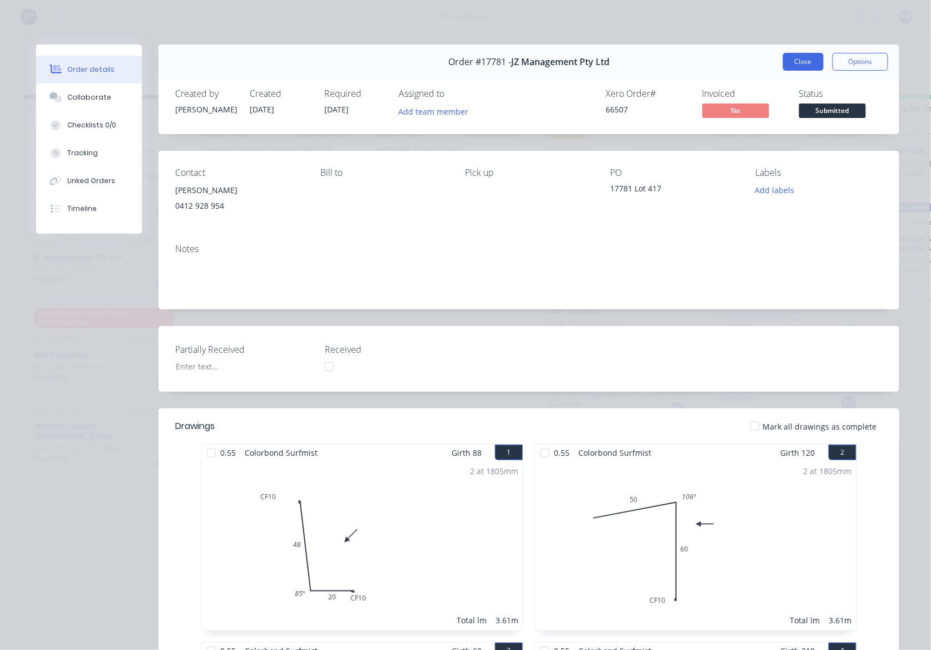
click at [790, 61] on button "Close" at bounding box center [803, 62] width 41 height 18
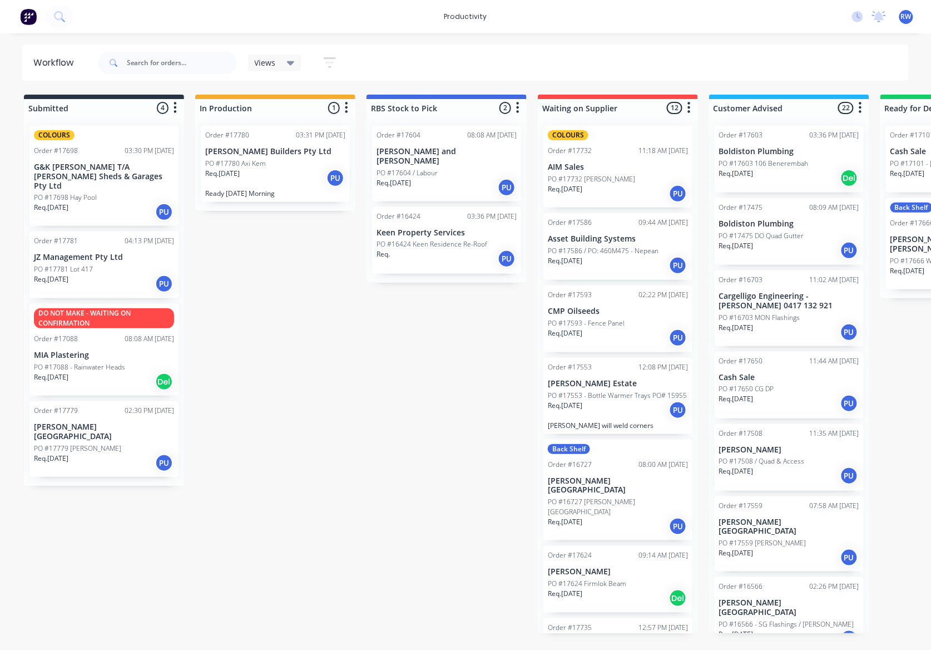
click at [275, 179] on div "Req. [DATE] PU" at bounding box center [275, 177] width 140 height 19
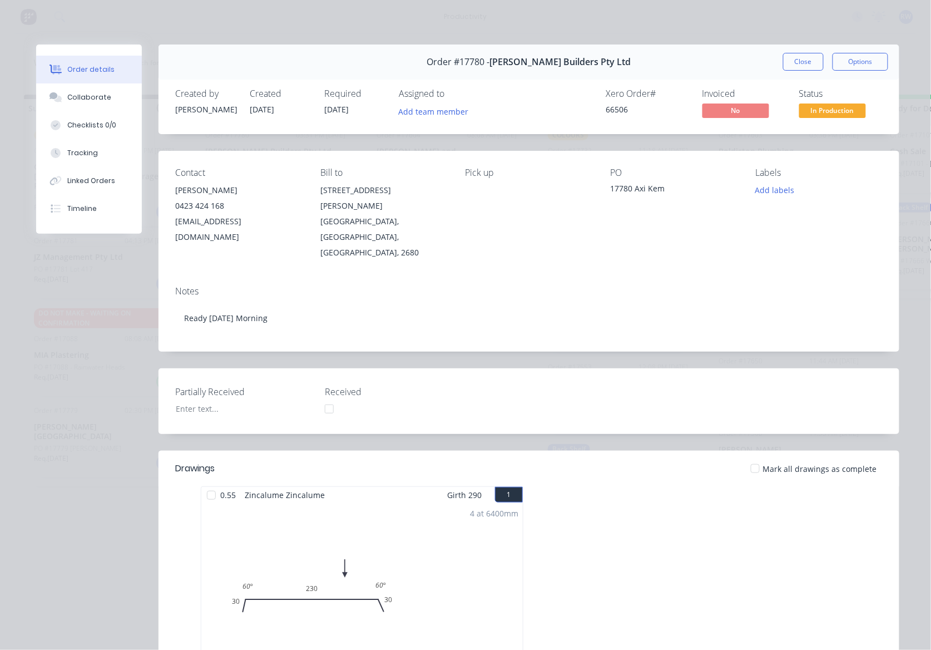
click at [754, 457] on div at bounding box center [755, 468] width 22 height 22
click at [824, 112] on span "In Production" at bounding box center [832, 110] width 67 height 14
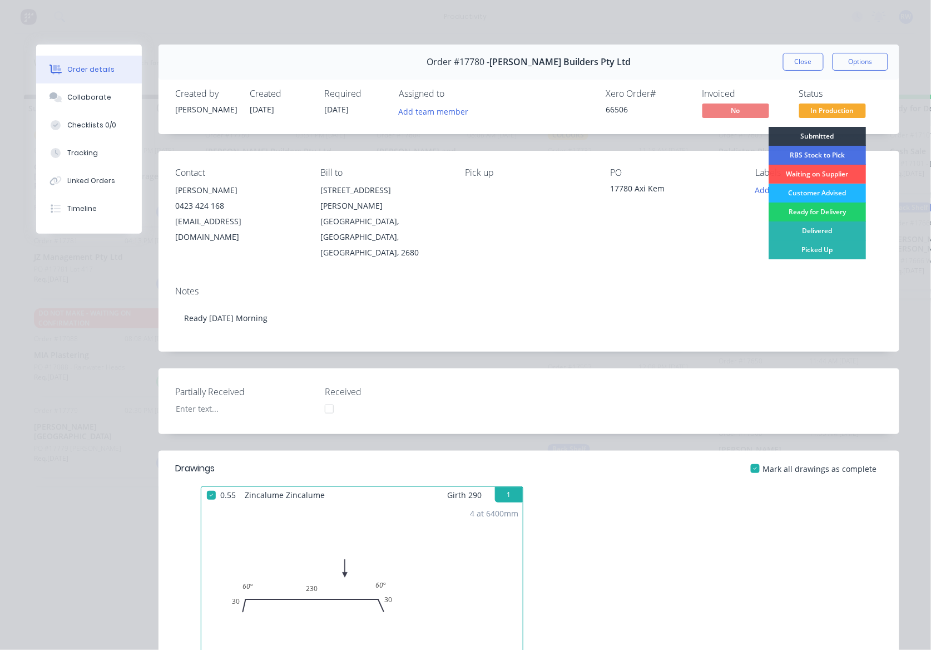
click at [807, 194] on div "Customer Advised" at bounding box center [817, 193] width 97 height 19
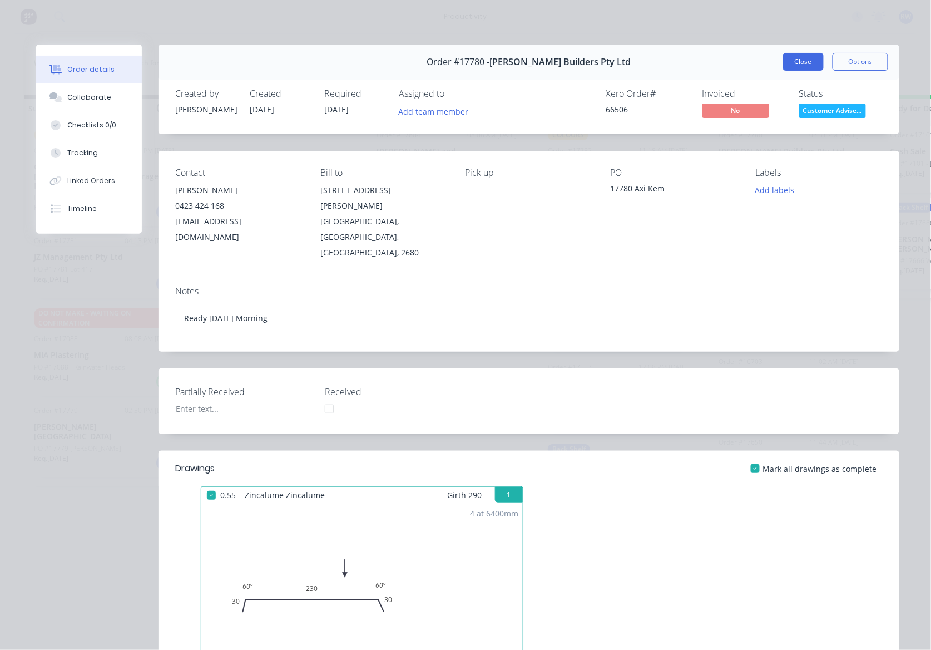
click at [802, 63] on button "Close" at bounding box center [803, 62] width 41 height 18
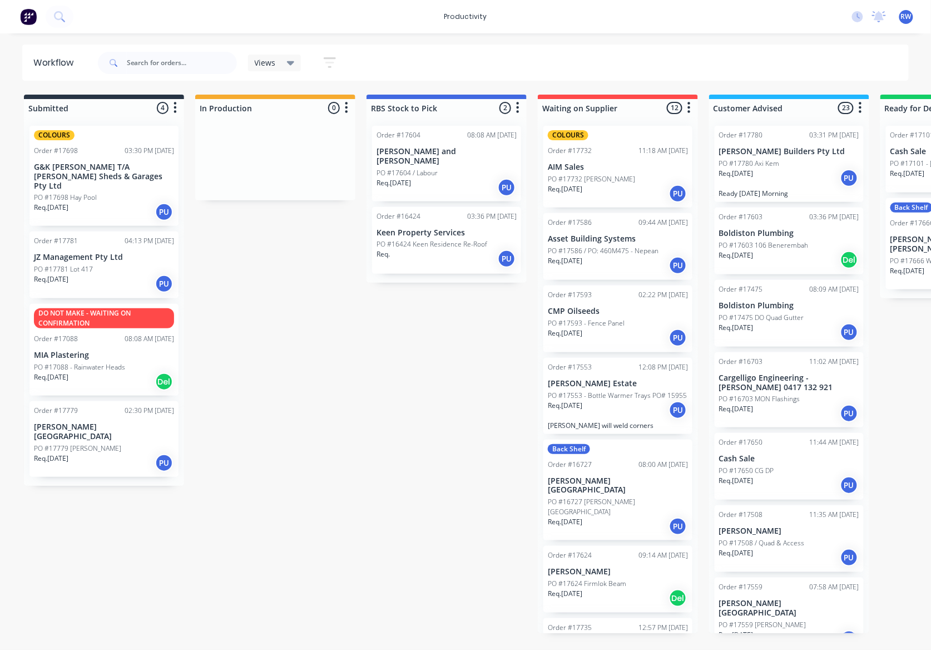
click at [111, 453] on div "Req. [DATE] PU" at bounding box center [104, 462] width 140 height 19
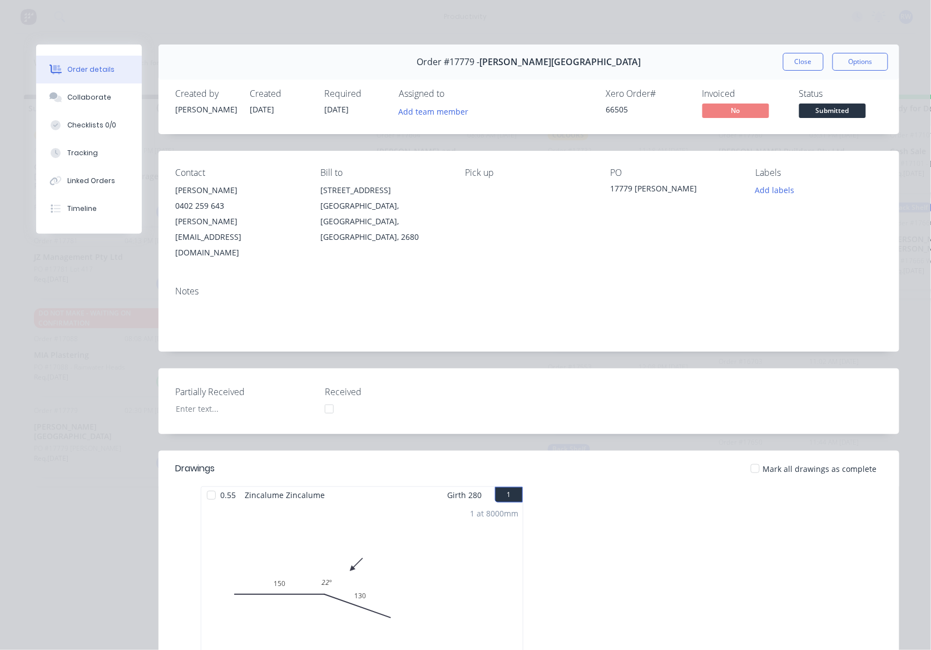
click at [756, 457] on div at bounding box center [755, 468] width 22 height 22
click at [809, 112] on span "Submitted" at bounding box center [832, 110] width 67 height 14
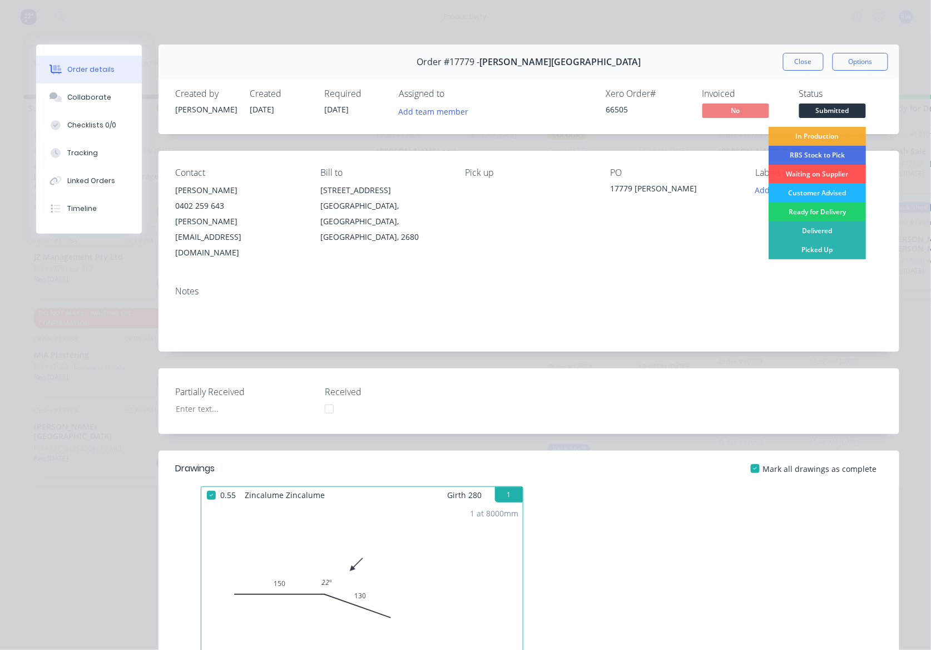
click at [786, 201] on div "Customer Advised" at bounding box center [817, 193] width 97 height 19
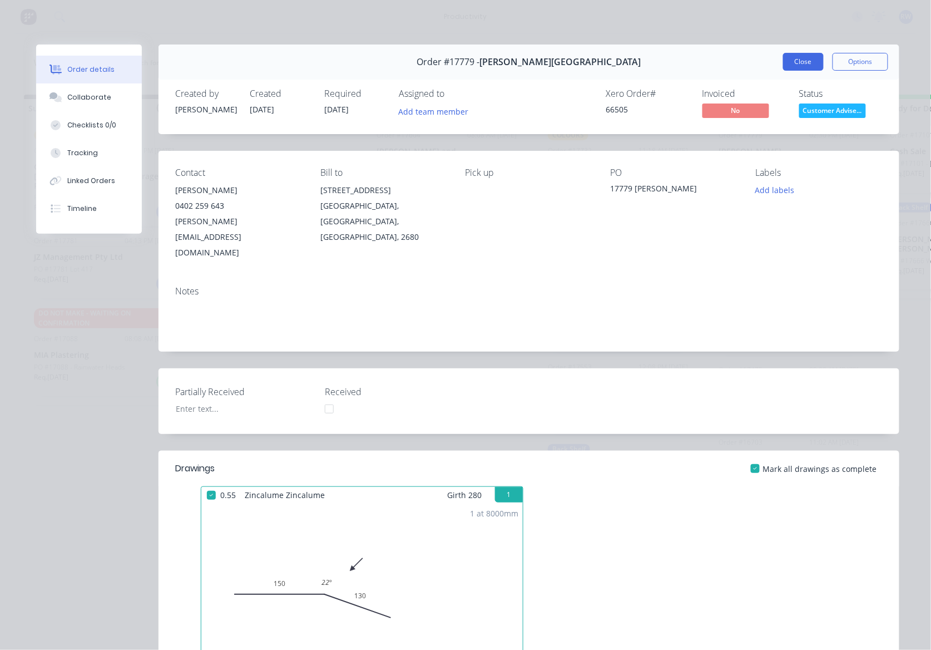
click at [791, 59] on button "Close" at bounding box center [803, 62] width 41 height 18
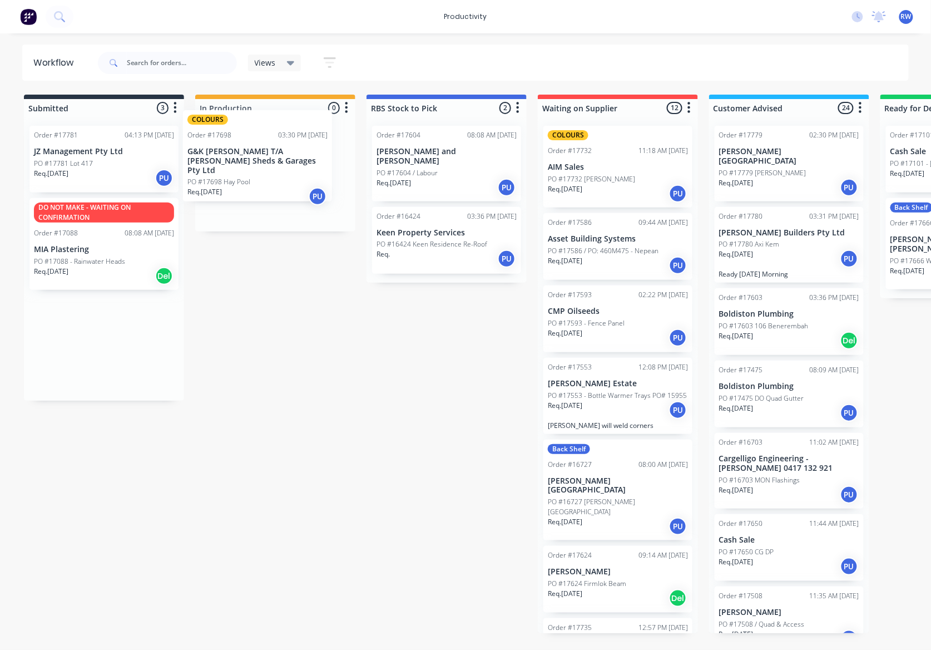
drag, startPoint x: 69, startPoint y: 187, endPoint x: 232, endPoint y: 167, distance: 164.6
click at [232, 167] on div "Submitted 3 Sort By Created date Required date Order number Customer name Most …" at bounding box center [677, 364] width 1371 height 538
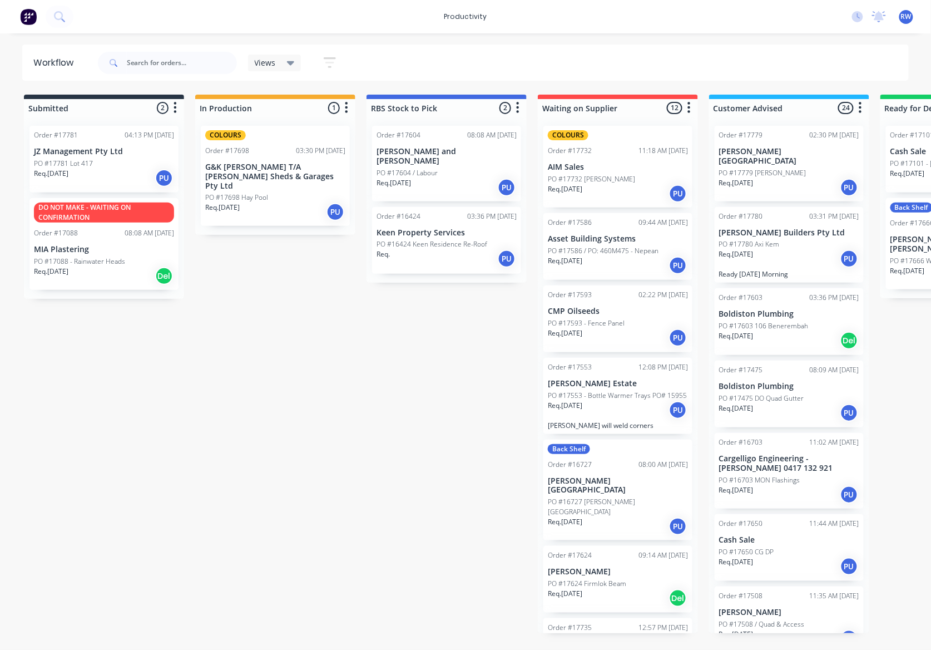
click at [280, 202] on div "Req. [DATE] PU" at bounding box center [275, 211] width 140 height 19
